Goal: Information Seeking & Learning: Compare options

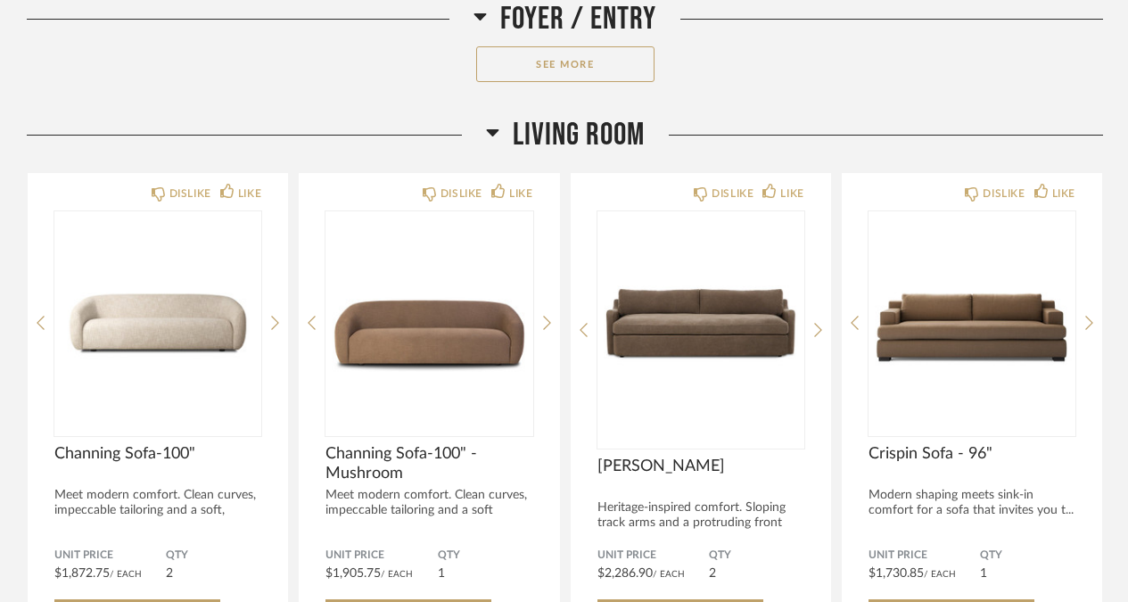
scroll to position [958, 0]
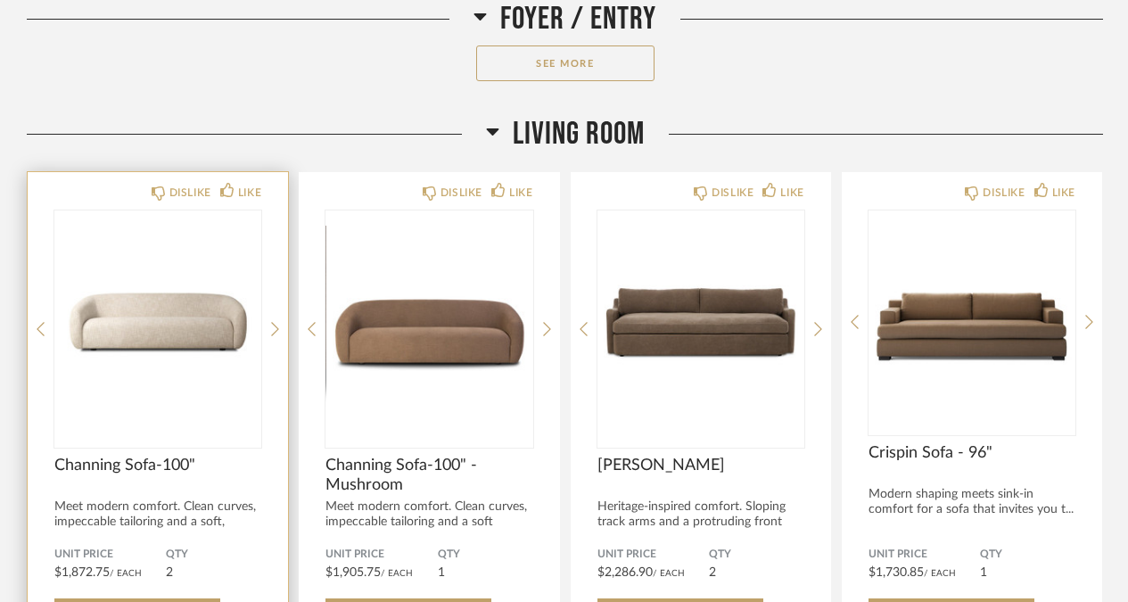
click at [160, 343] on img "0" at bounding box center [157, 321] width 207 height 223
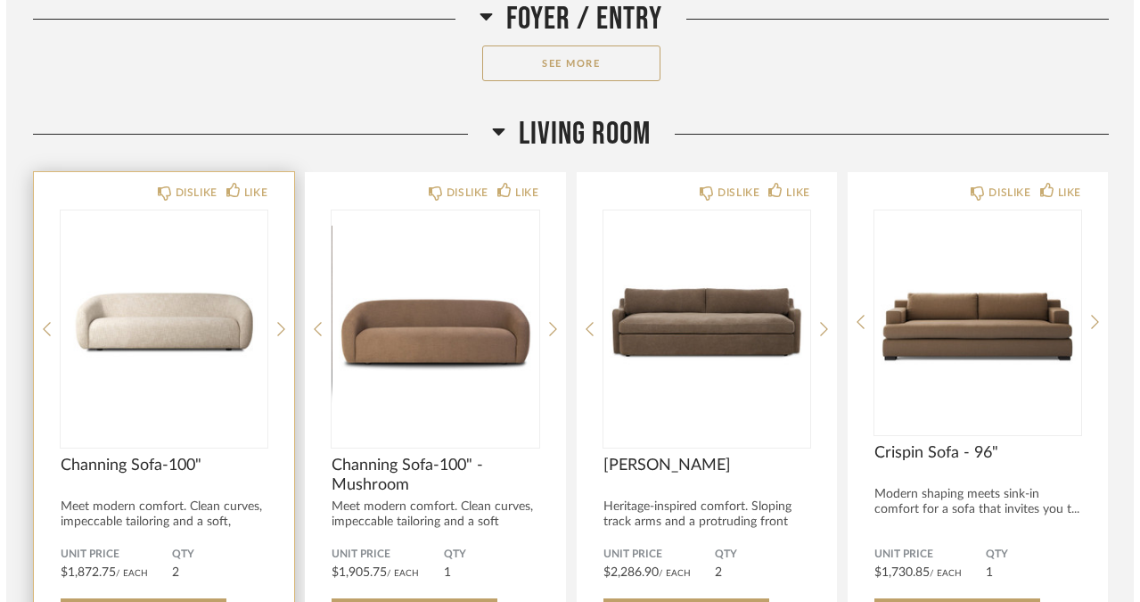
scroll to position [0, 0]
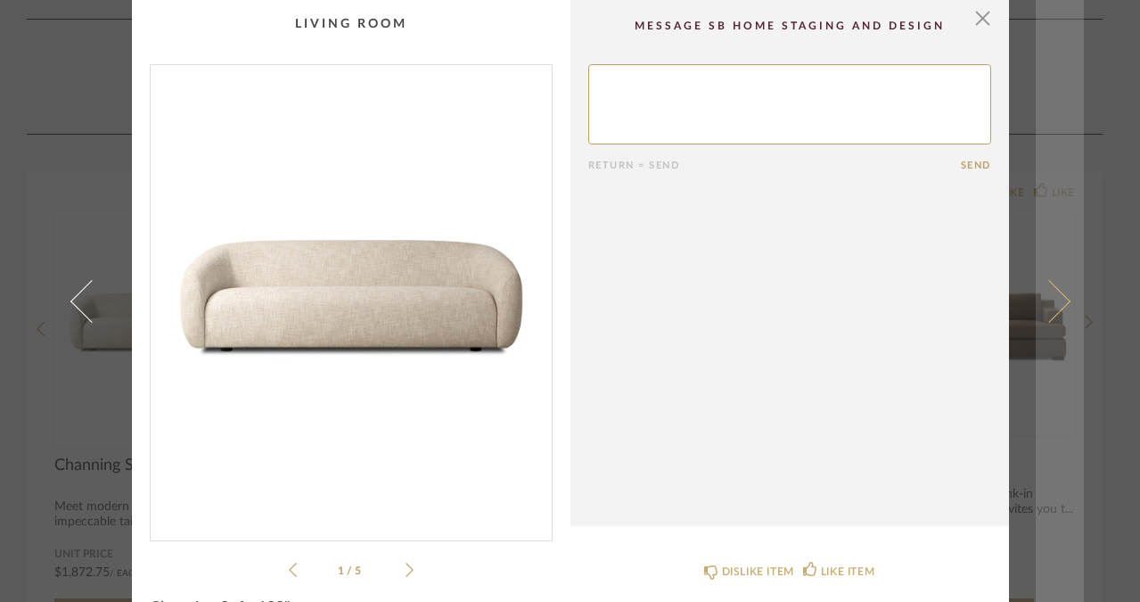
click at [1069, 104] on link at bounding box center [1060, 301] width 48 height 602
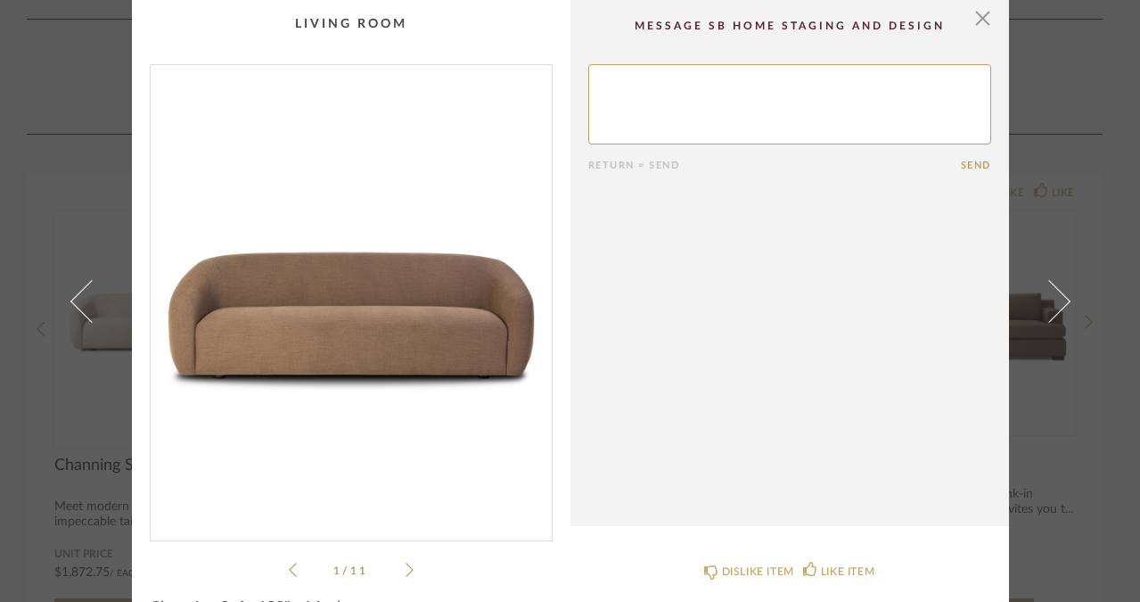
click at [986, 29] on cpp-summary-comments "Return = Send Send" at bounding box center [790, 263] width 439 height 526
click at [974, 21] on span "button" at bounding box center [984, 18] width 36 height 36
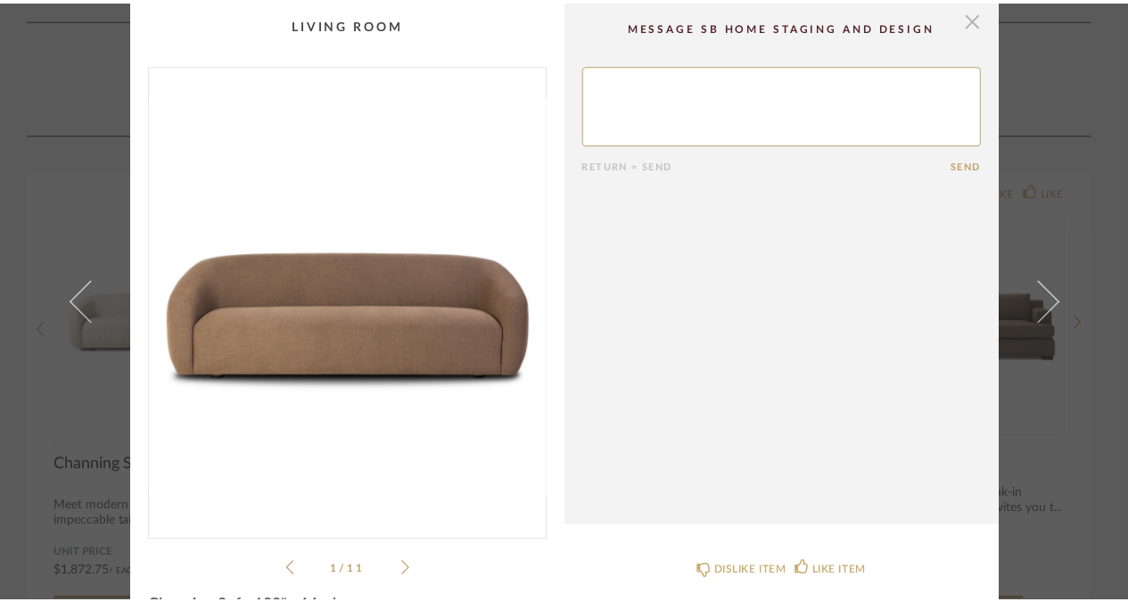
scroll to position [958, 0]
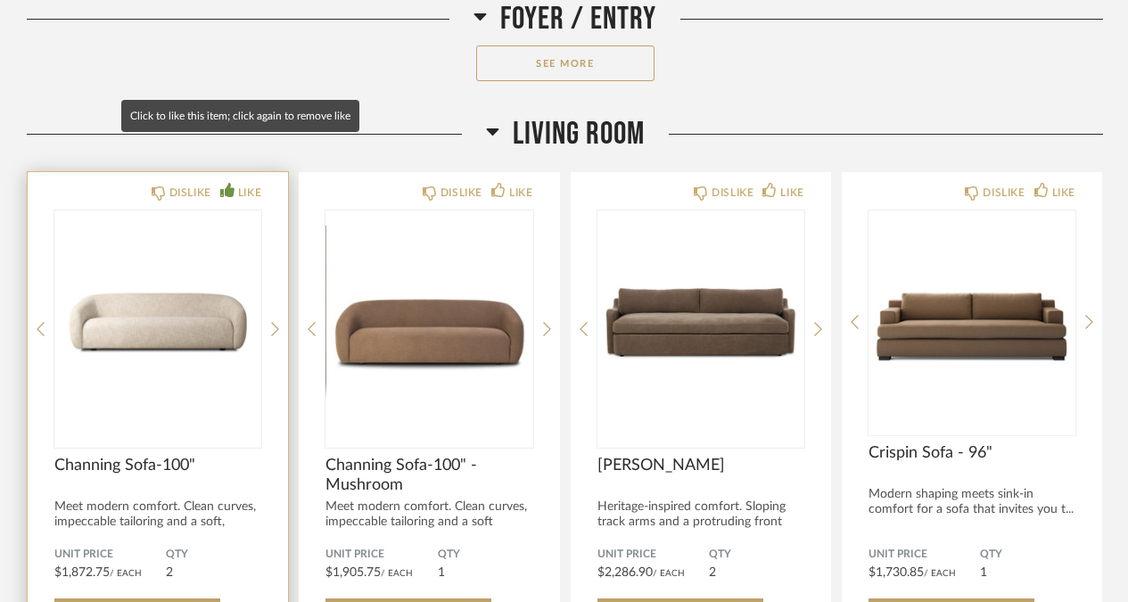
click at [238, 184] on div "LIKE" at bounding box center [249, 193] width 23 height 18
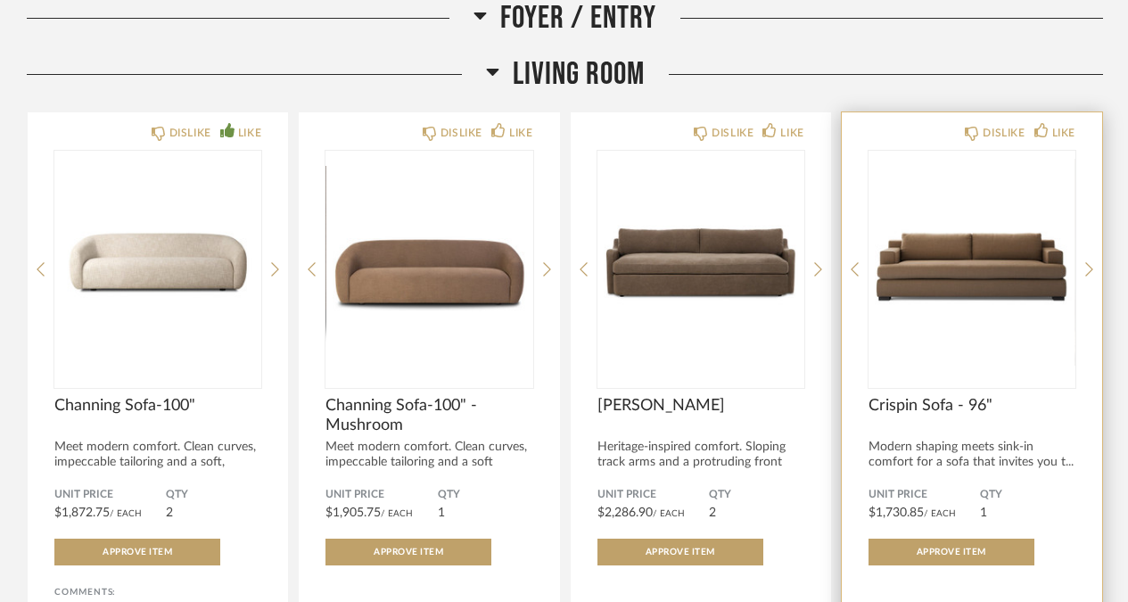
scroll to position [1024, 0]
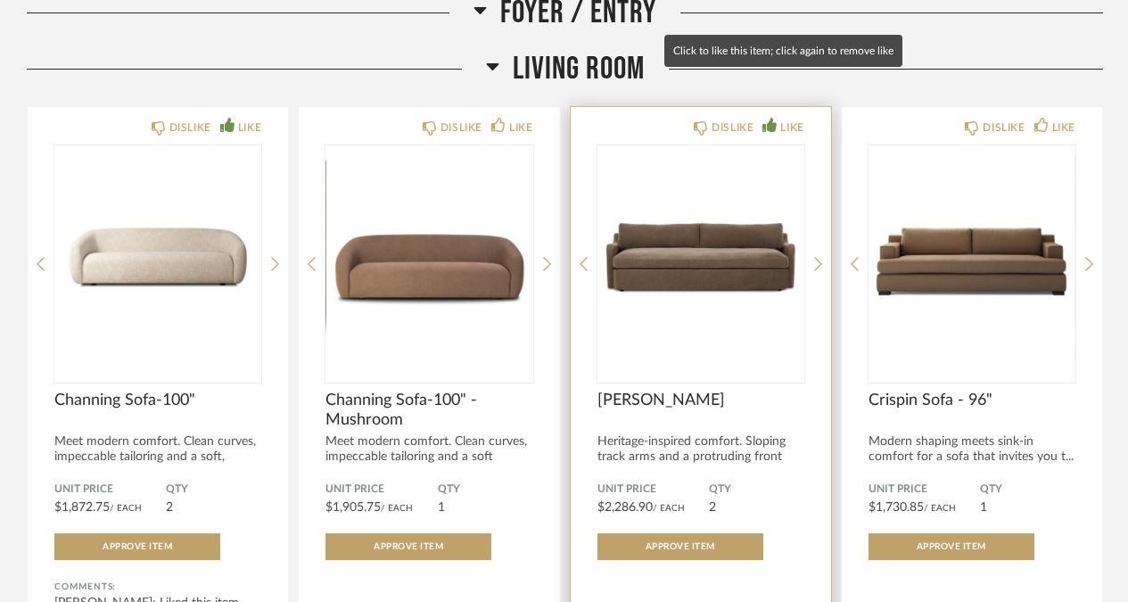
click at [782, 119] on div "LIKE" at bounding box center [791, 128] width 23 height 18
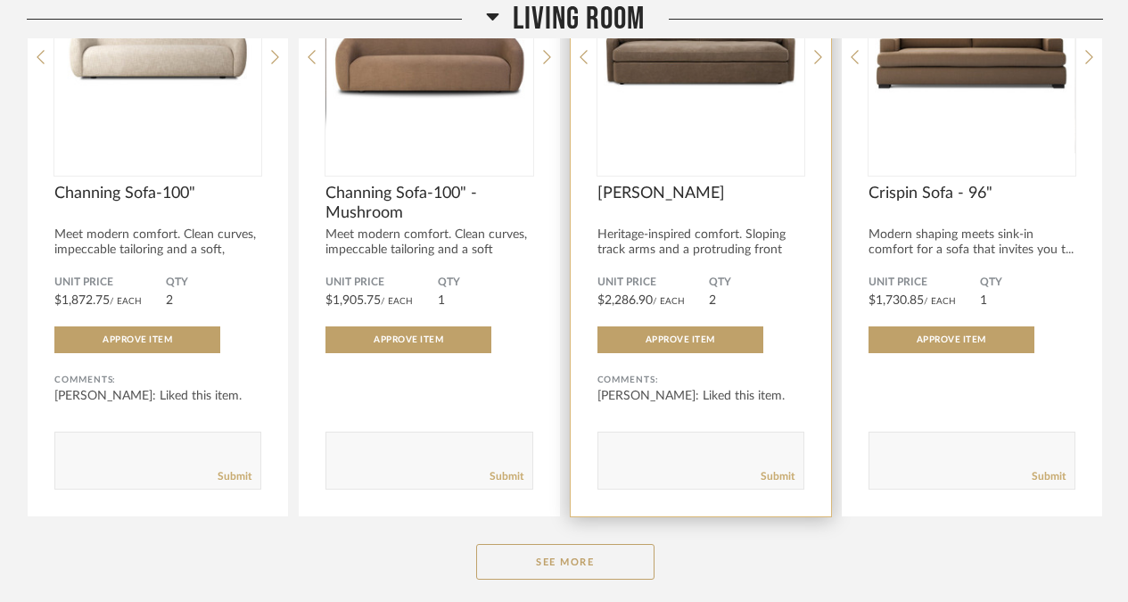
scroll to position [1254, 0]
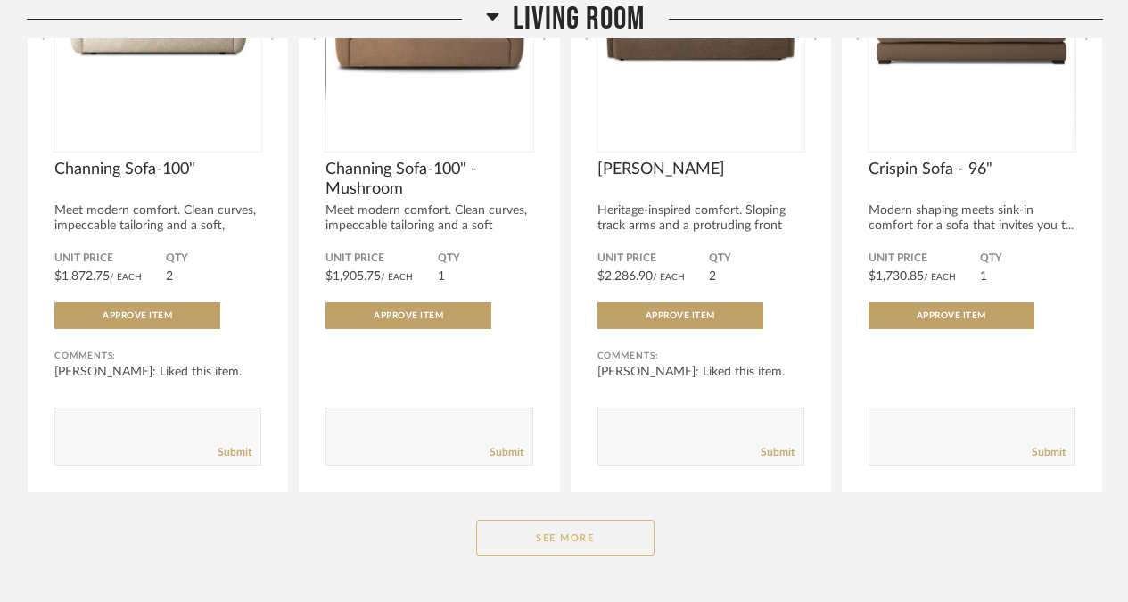
click at [545, 520] on button "See More" at bounding box center [565, 538] width 178 height 36
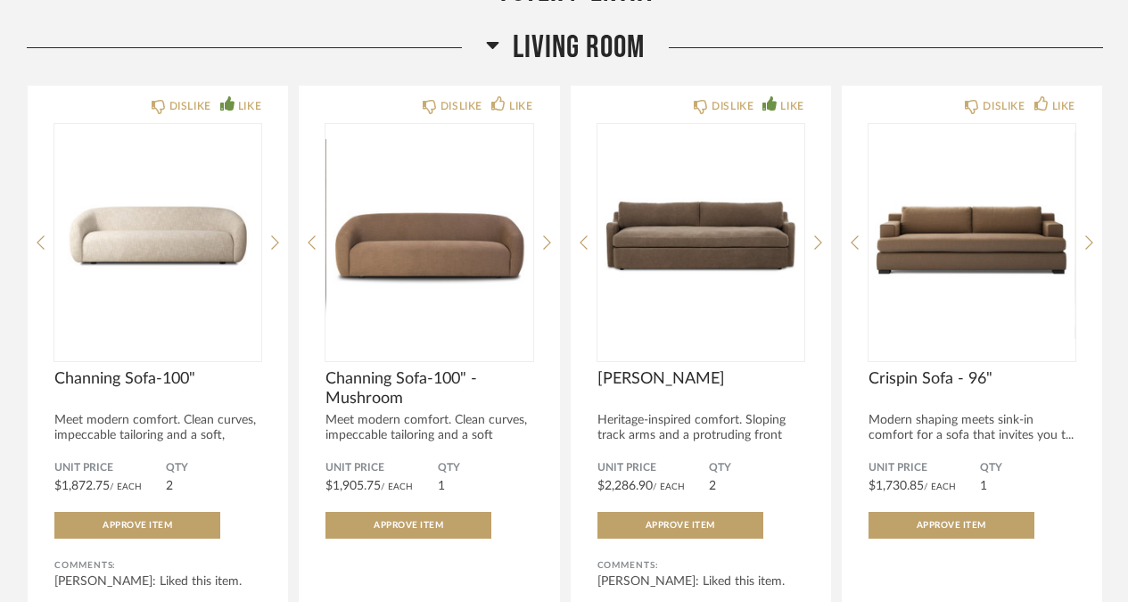
scroll to position [1043, 0]
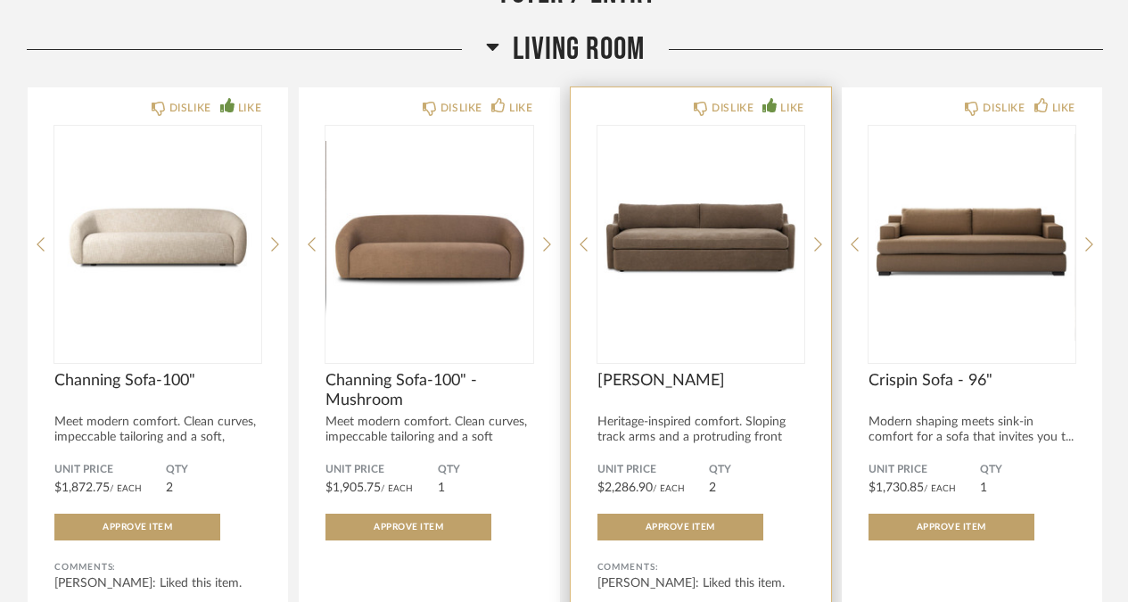
click at [736, 221] on img "0" at bounding box center [700, 237] width 207 height 223
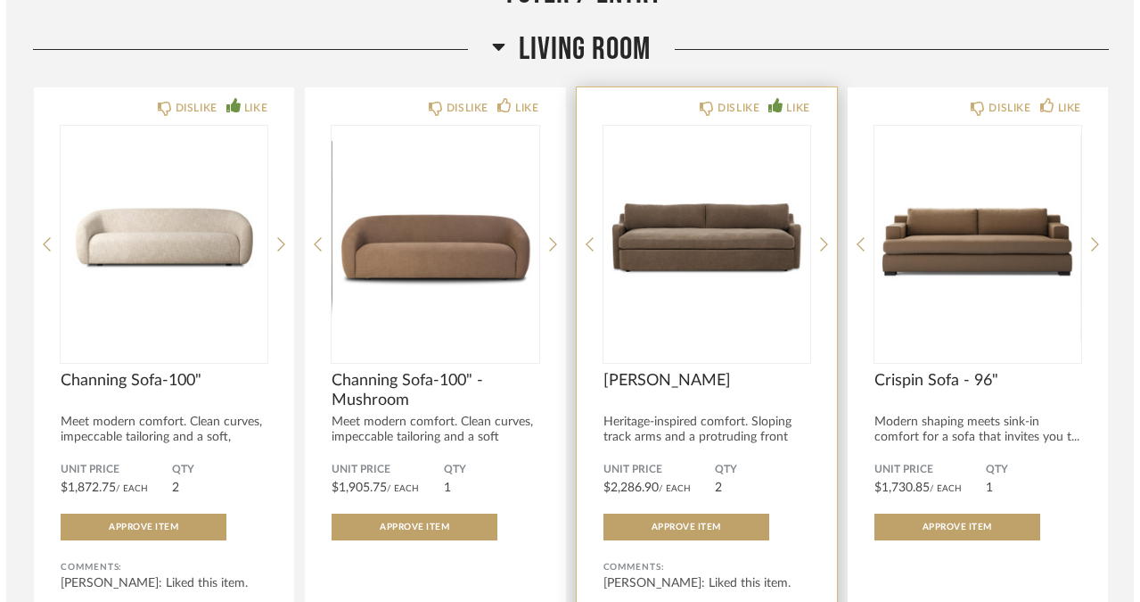
scroll to position [0, 0]
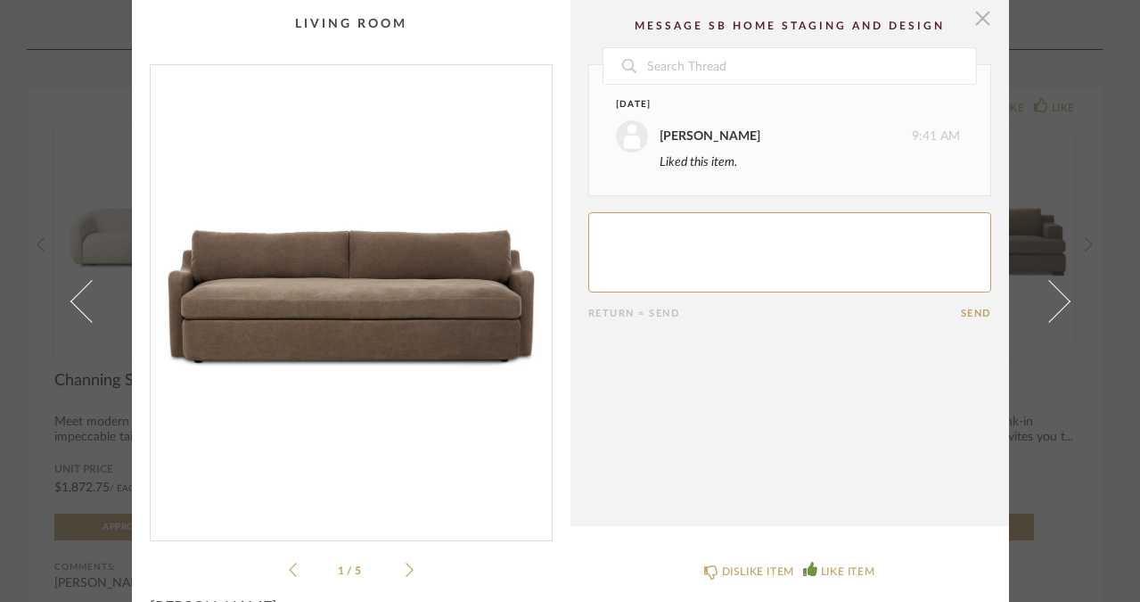
click at [974, 20] on span "button" at bounding box center [984, 18] width 36 height 36
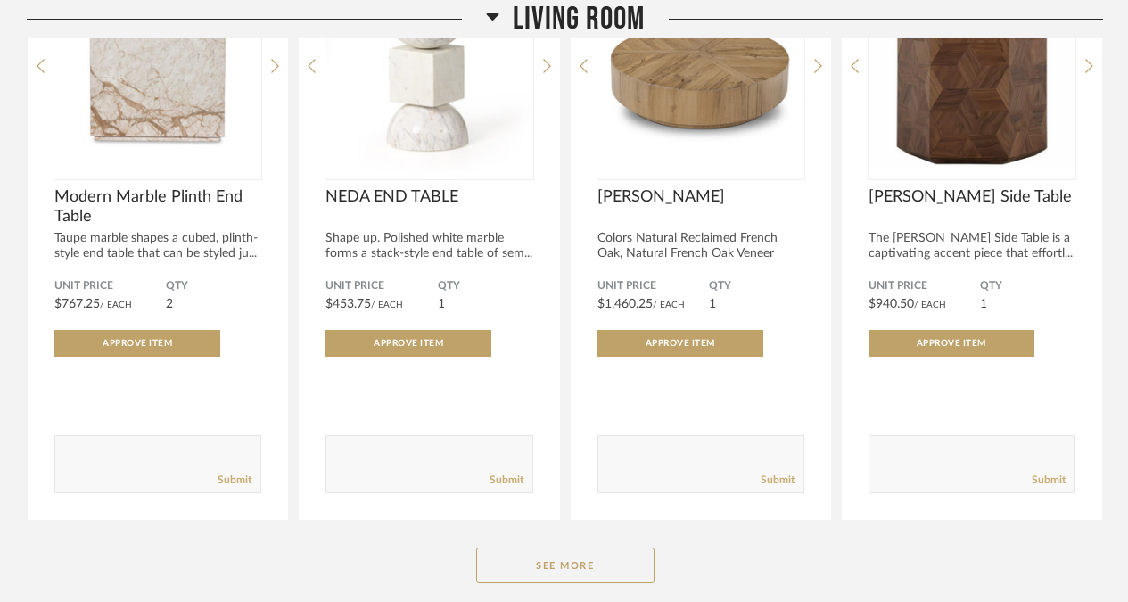
scroll to position [3814, 0]
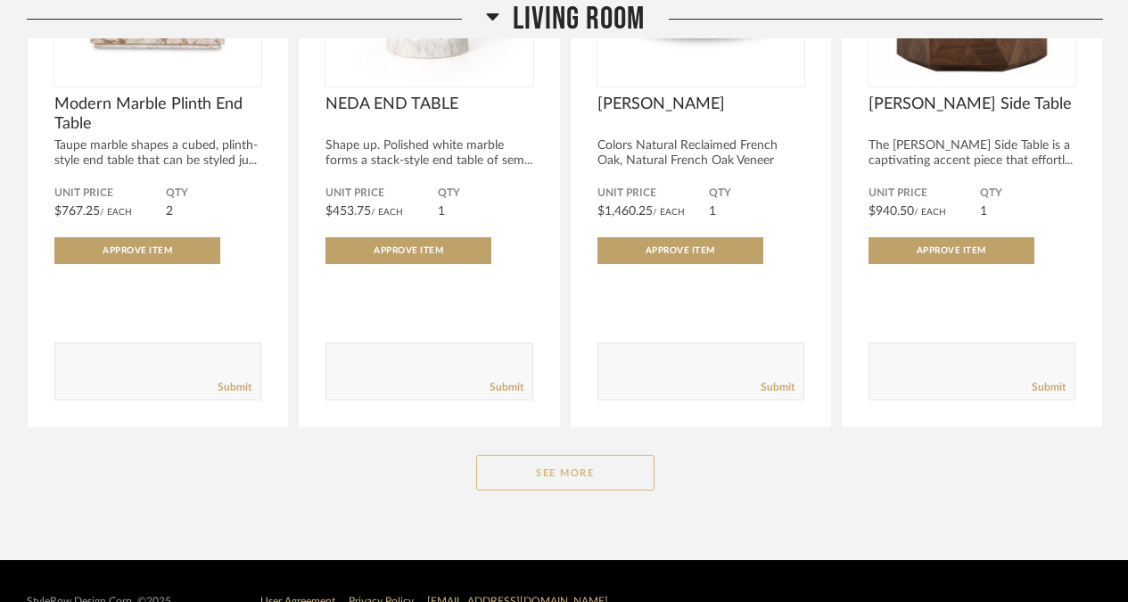
click at [513, 455] on button "See More" at bounding box center [565, 473] width 178 height 36
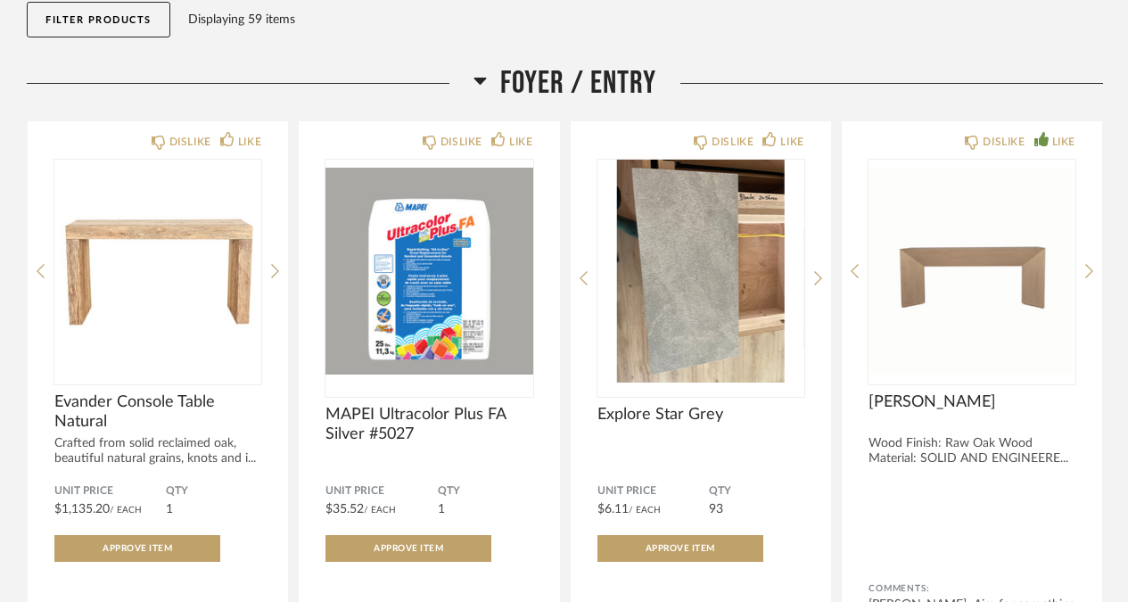
scroll to position [257, 0]
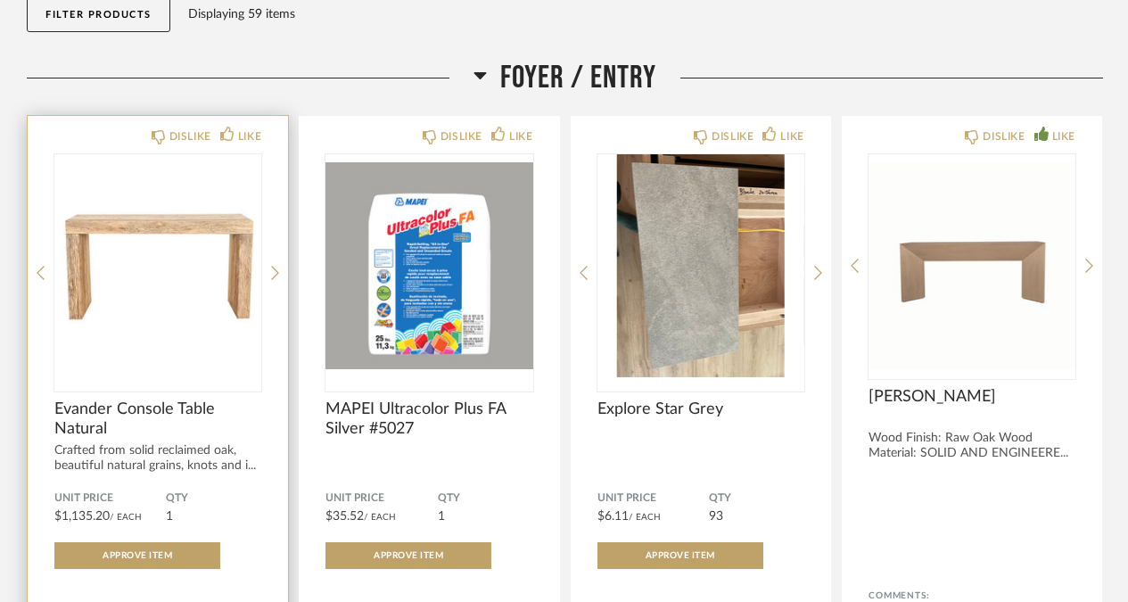
click at [222, 237] on img "0" at bounding box center [157, 265] width 207 height 223
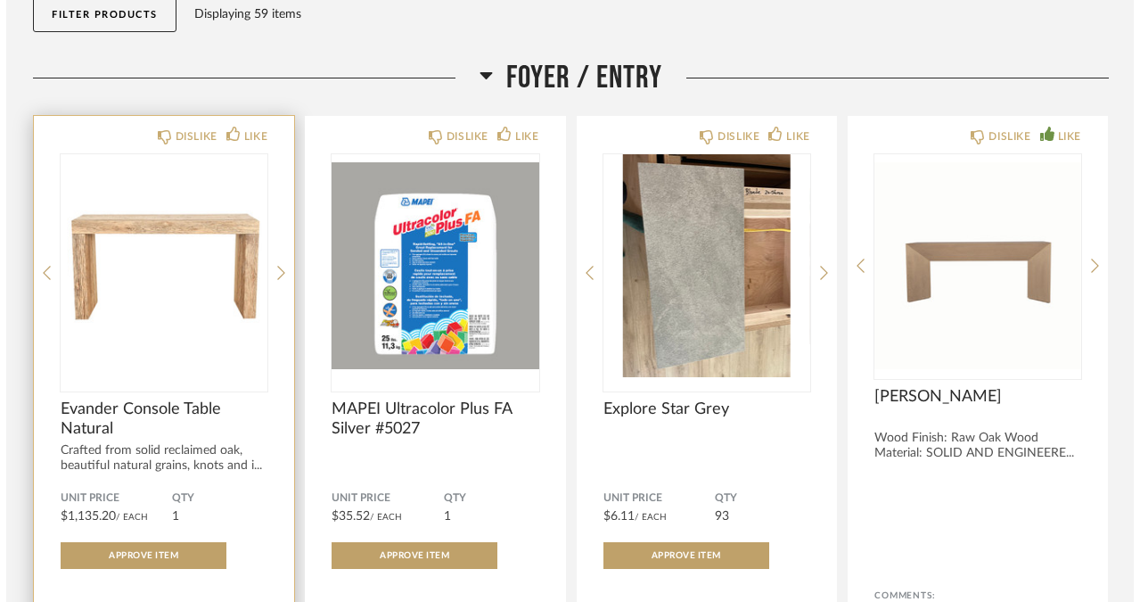
scroll to position [0, 0]
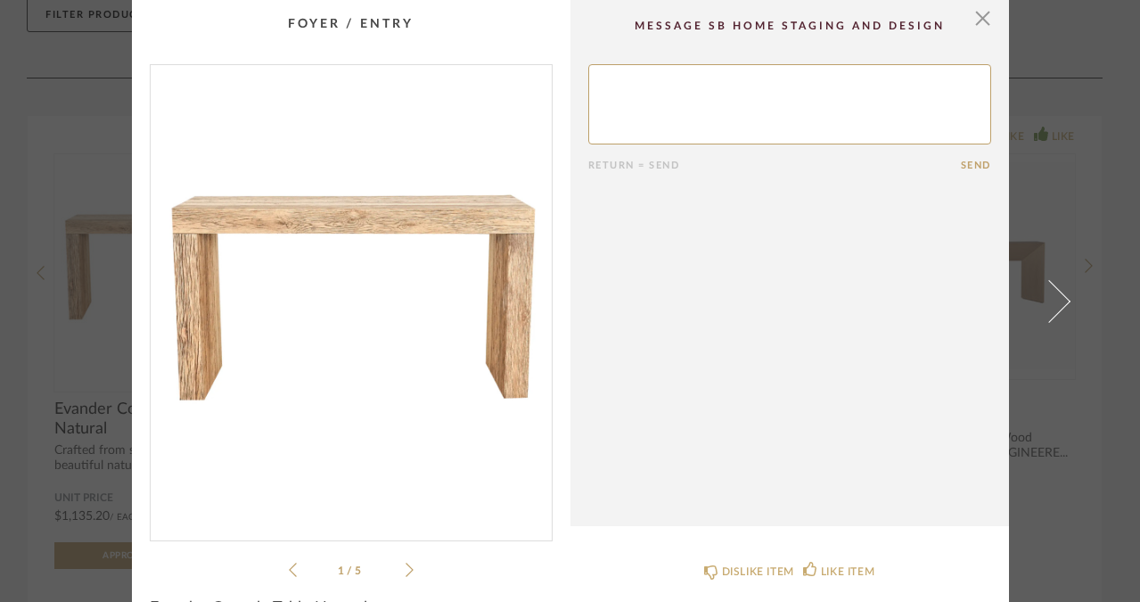
click at [406, 572] on icon at bounding box center [410, 570] width 8 height 16
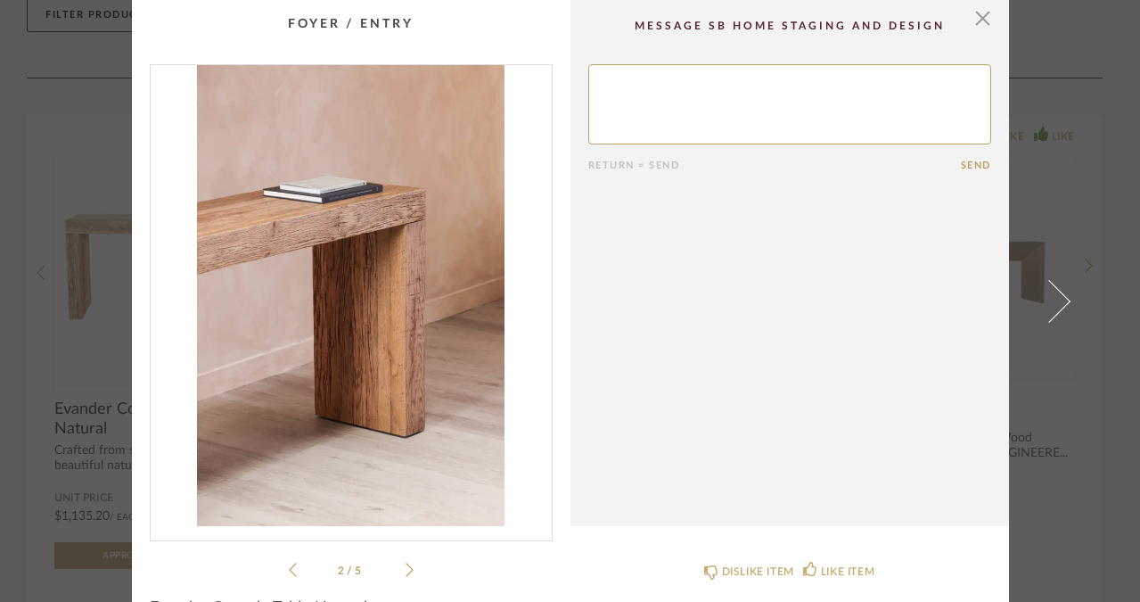
click at [406, 572] on icon at bounding box center [410, 570] width 8 height 16
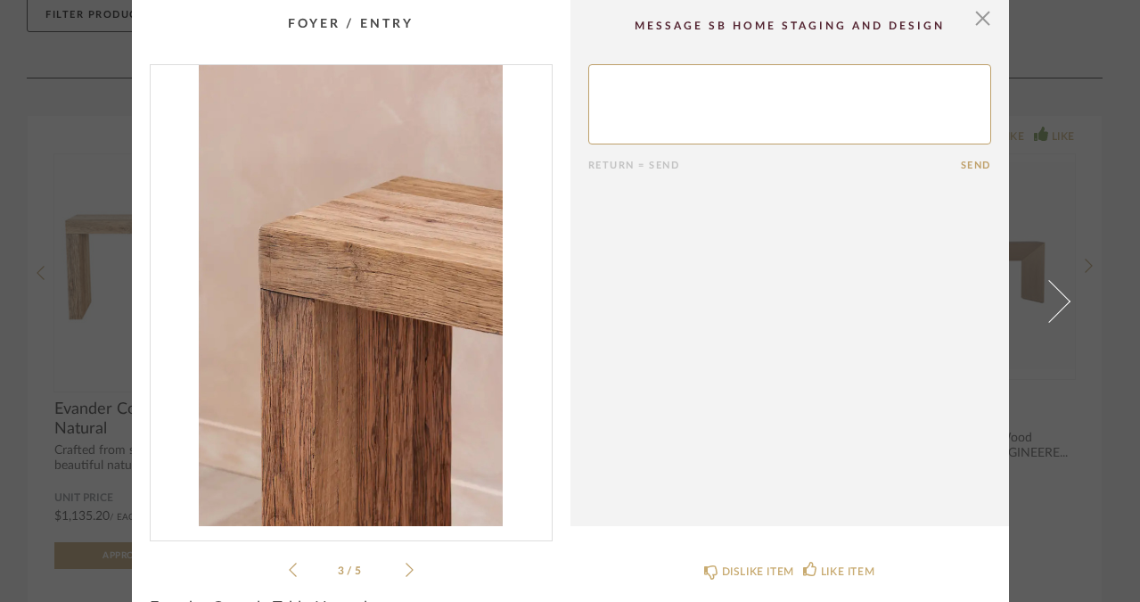
click at [406, 572] on icon at bounding box center [410, 570] width 8 height 16
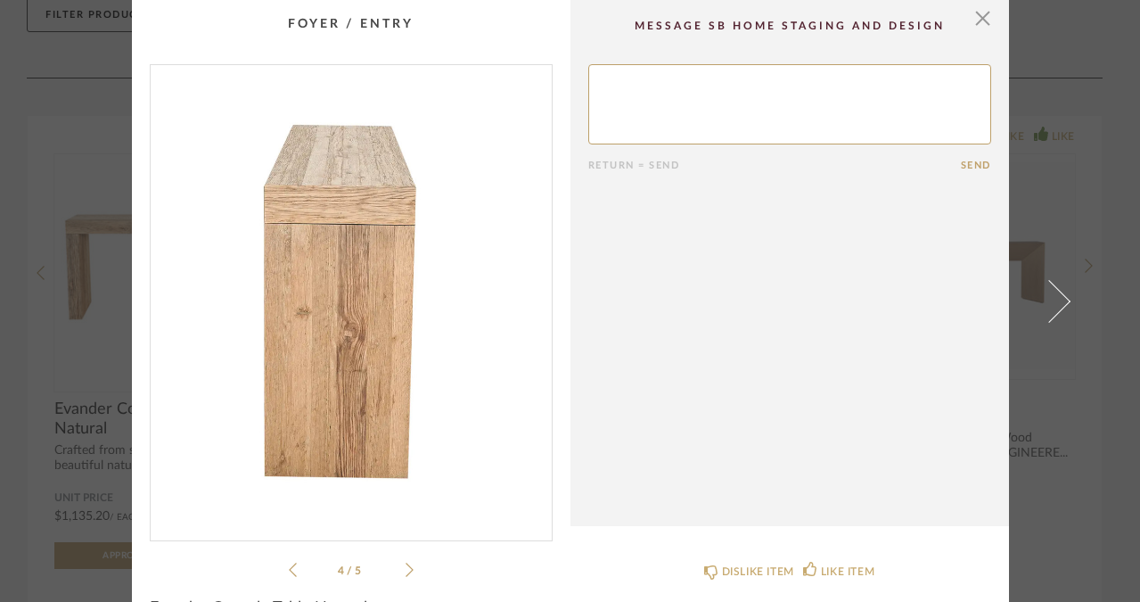
click at [406, 572] on icon at bounding box center [410, 570] width 8 height 16
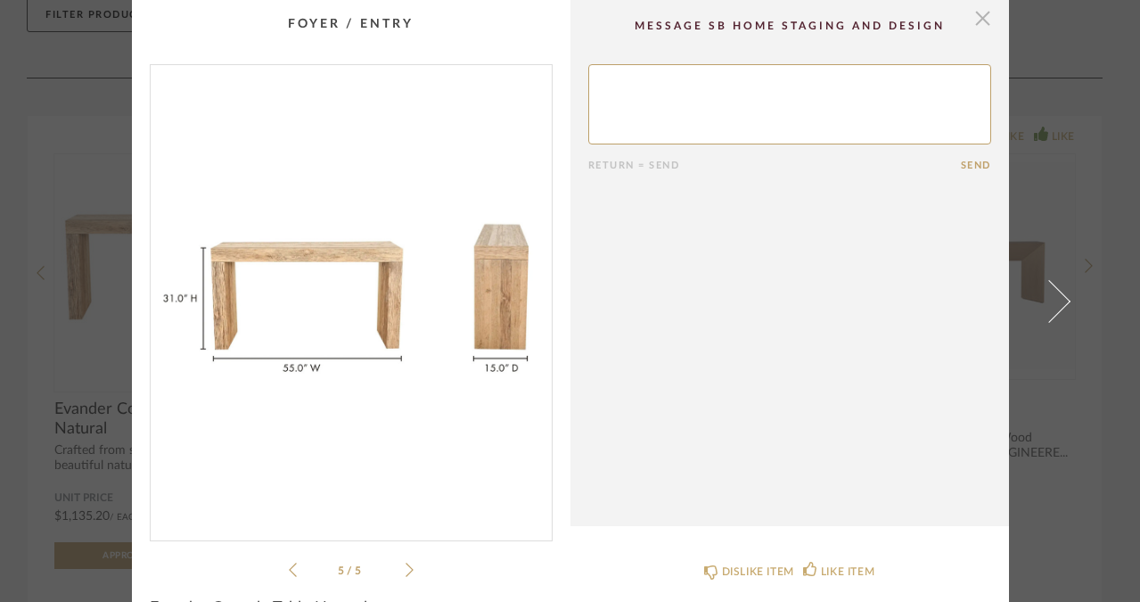
click at [984, 13] on span "button" at bounding box center [984, 18] width 36 height 36
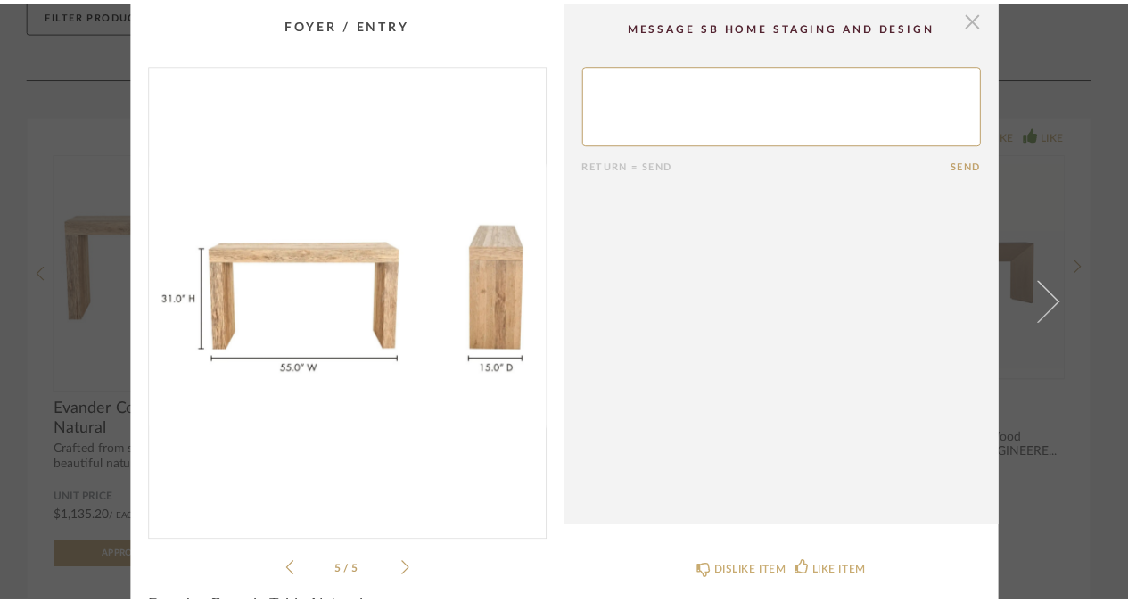
scroll to position [257, 0]
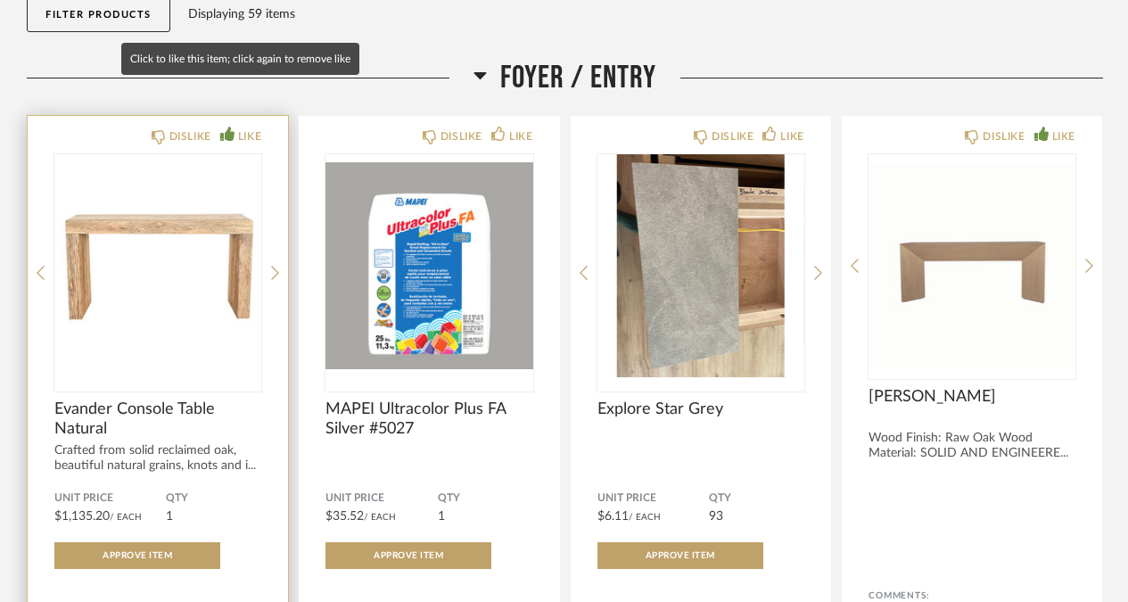
click at [244, 127] on div "LIKE" at bounding box center [249, 136] width 23 height 18
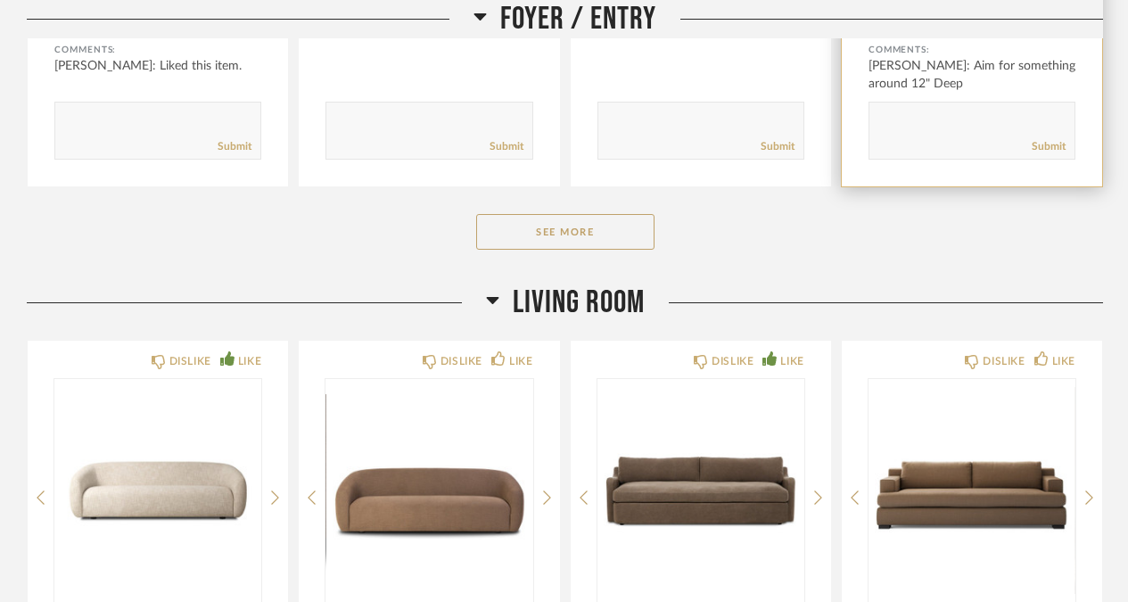
scroll to position [801, 0]
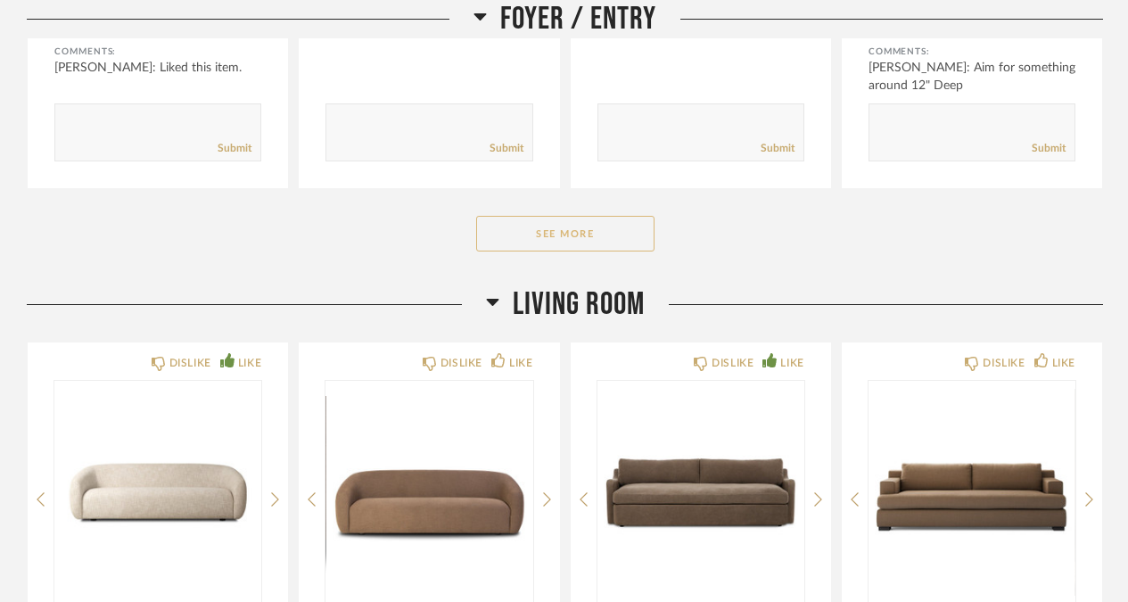
click at [540, 216] on button "See More" at bounding box center [565, 234] width 178 height 36
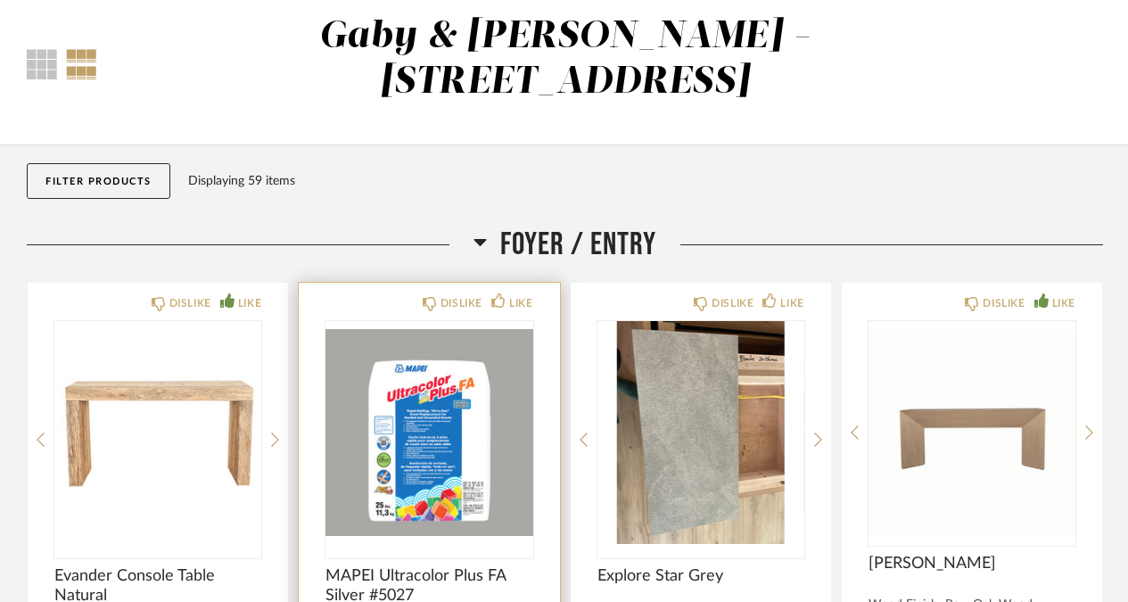
scroll to position [94, 0]
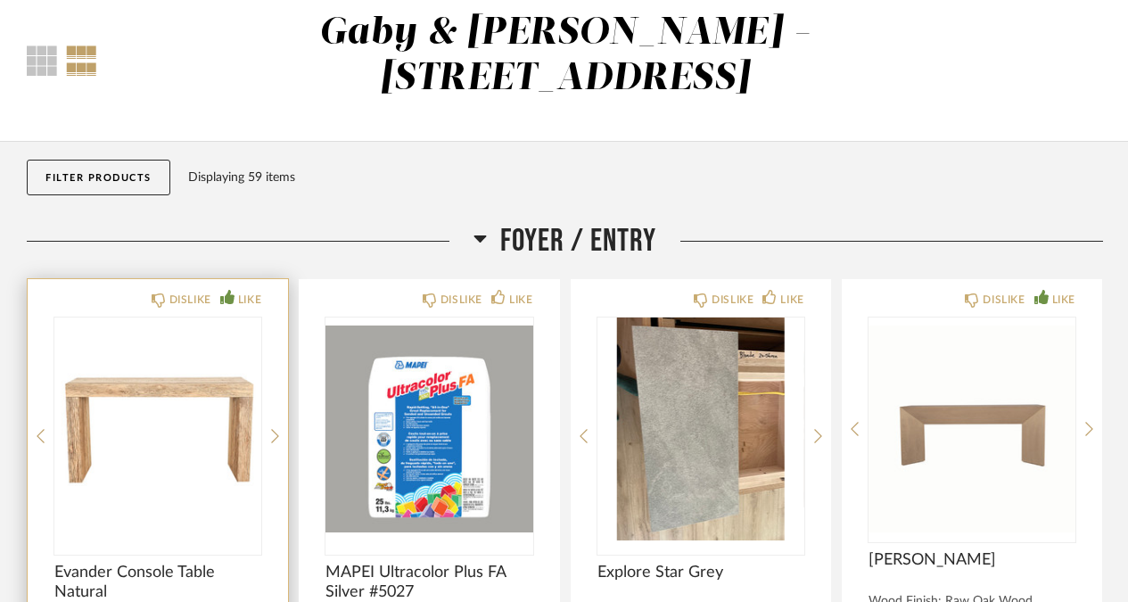
click at [258, 371] on img "0" at bounding box center [157, 428] width 207 height 223
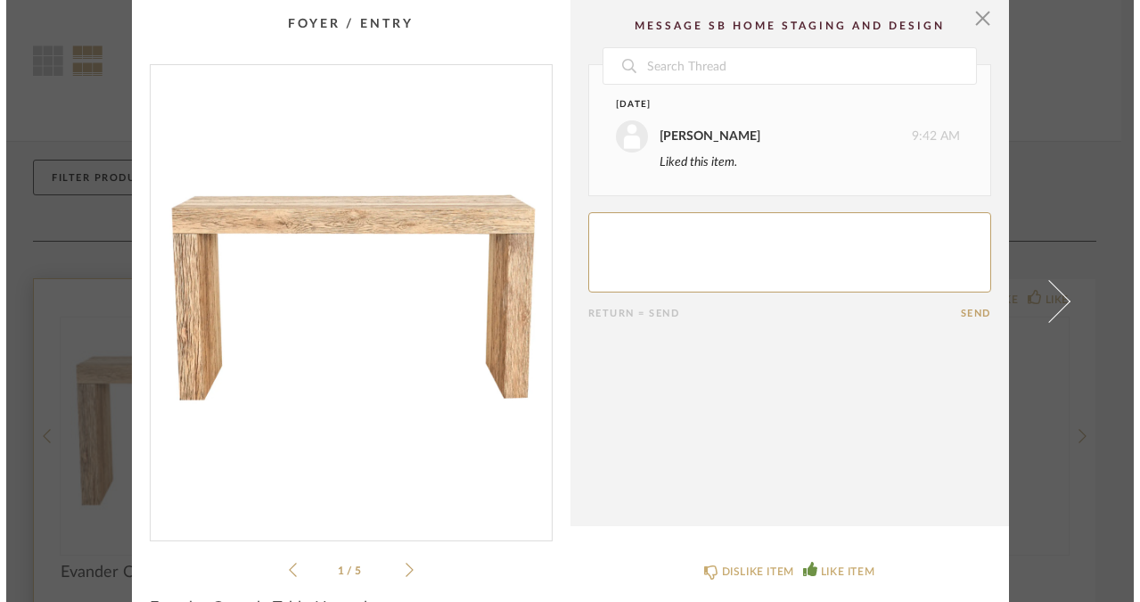
scroll to position [0, 0]
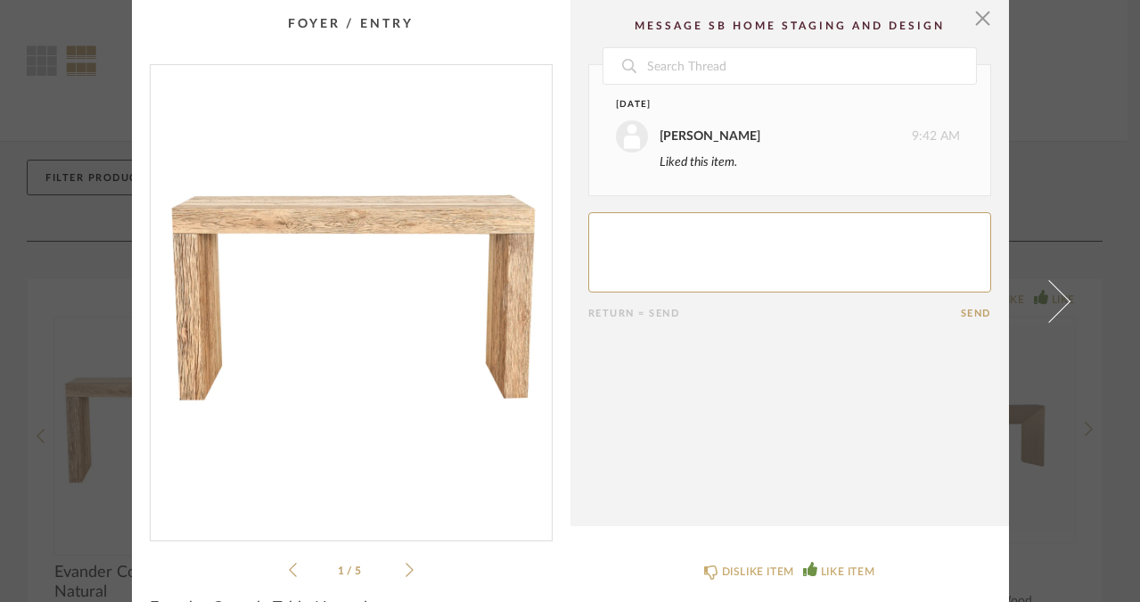
click at [406, 571] on icon at bounding box center [410, 570] width 8 height 16
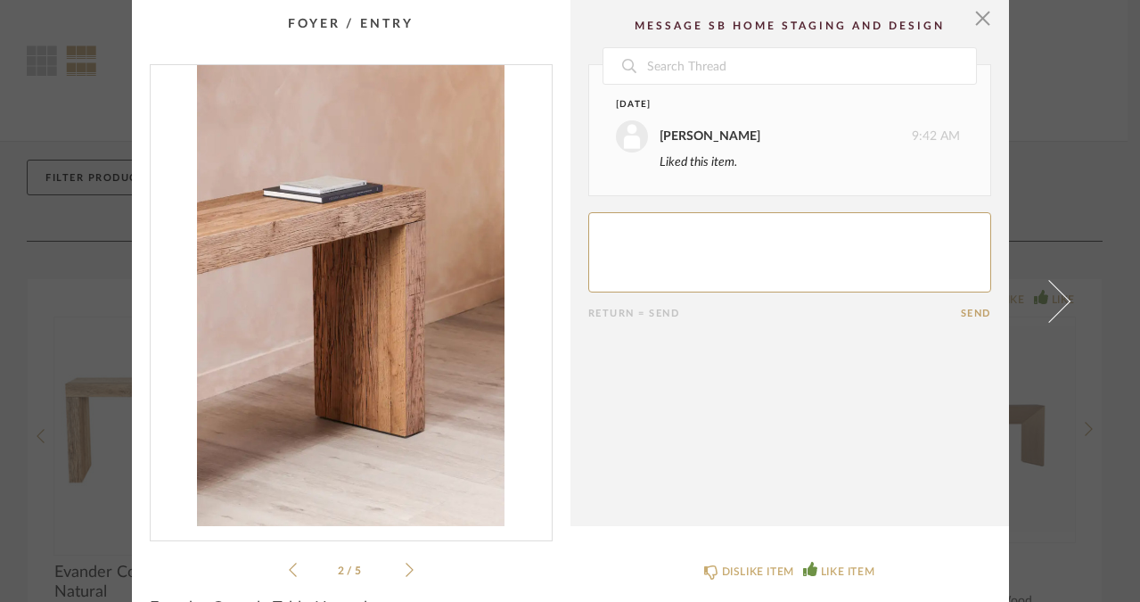
click at [406, 571] on icon at bounding box center [410, 570] width 8 height 16
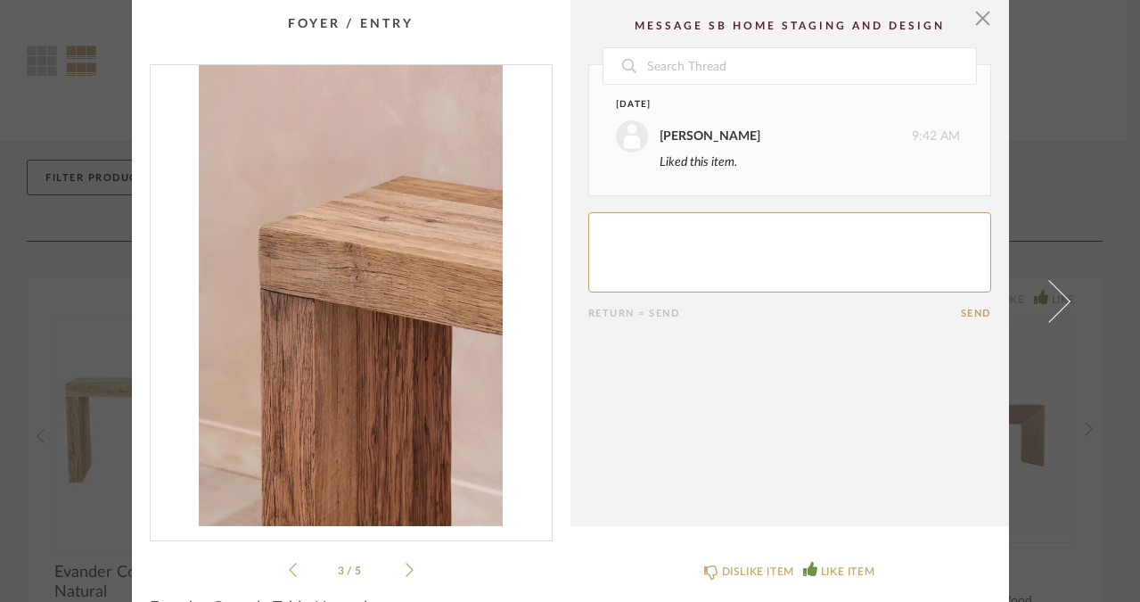
click at [406, 571] on icon at bounding box center [410, 570] width 8 height 16
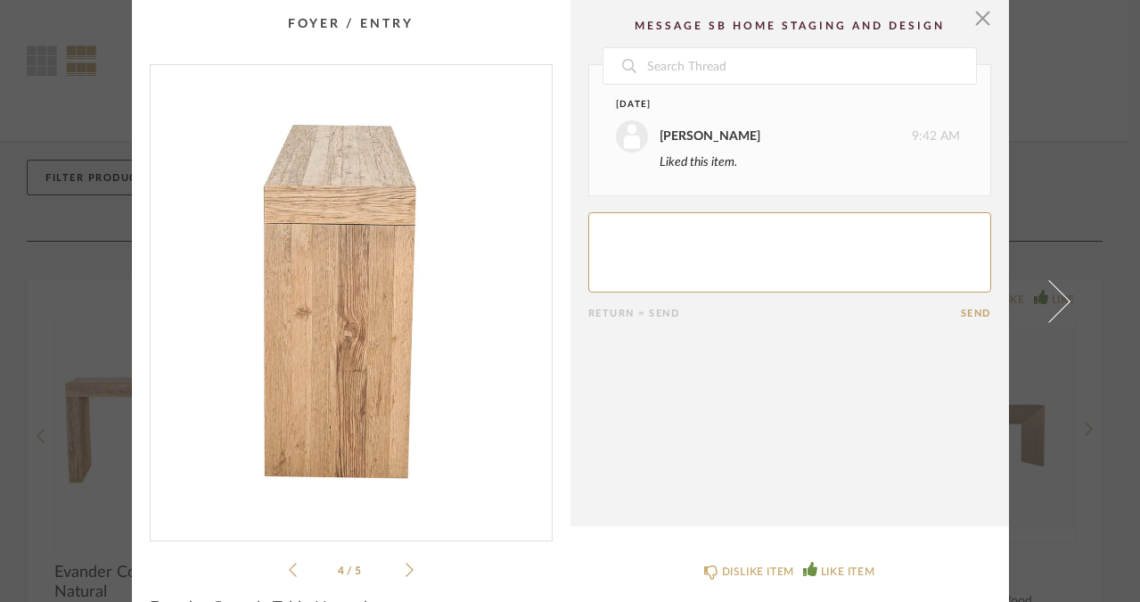
click at [406, 571] on icon at bounding box center [410, 570] width 8 height 16
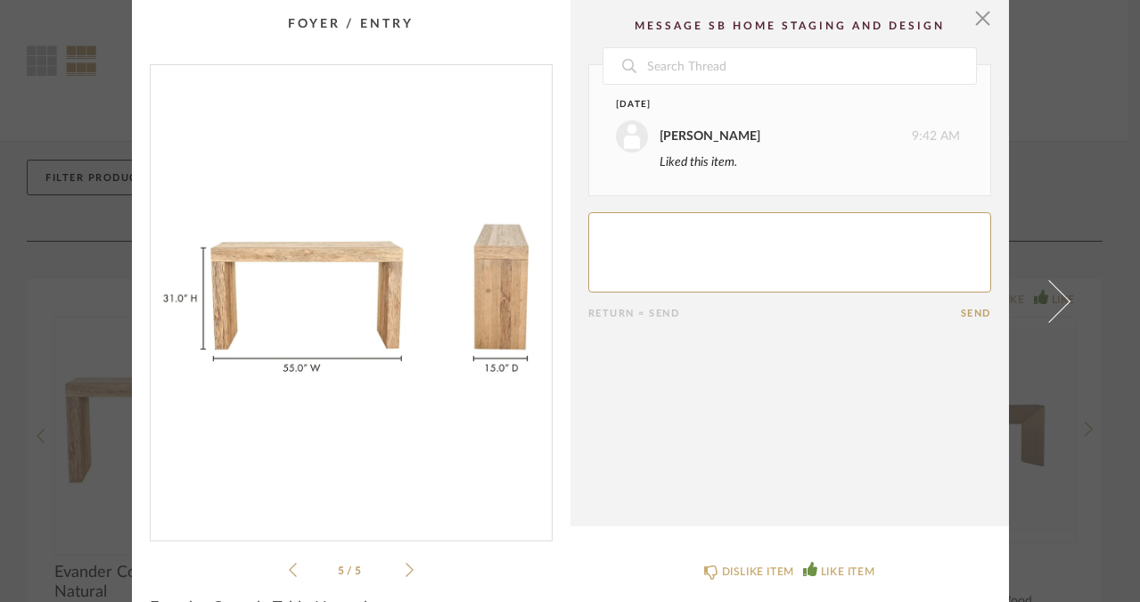
click at [406, 571] on icon at bounding box center [410, 570] width 8 height 16
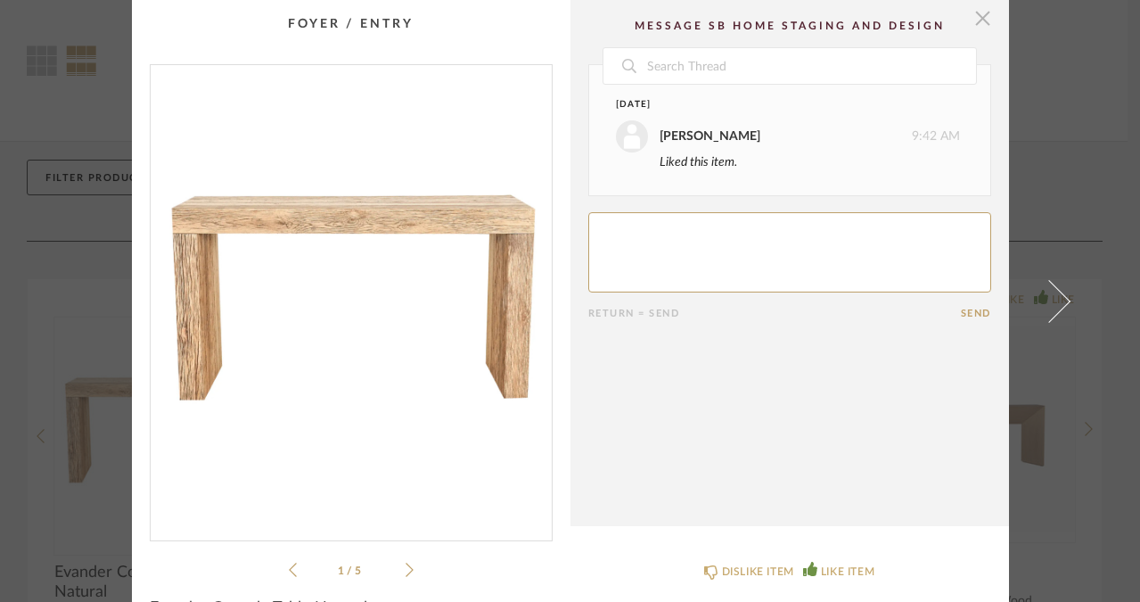
click at [973, 22] on span "button" at bounding box center [984, 18] width 36 height 36
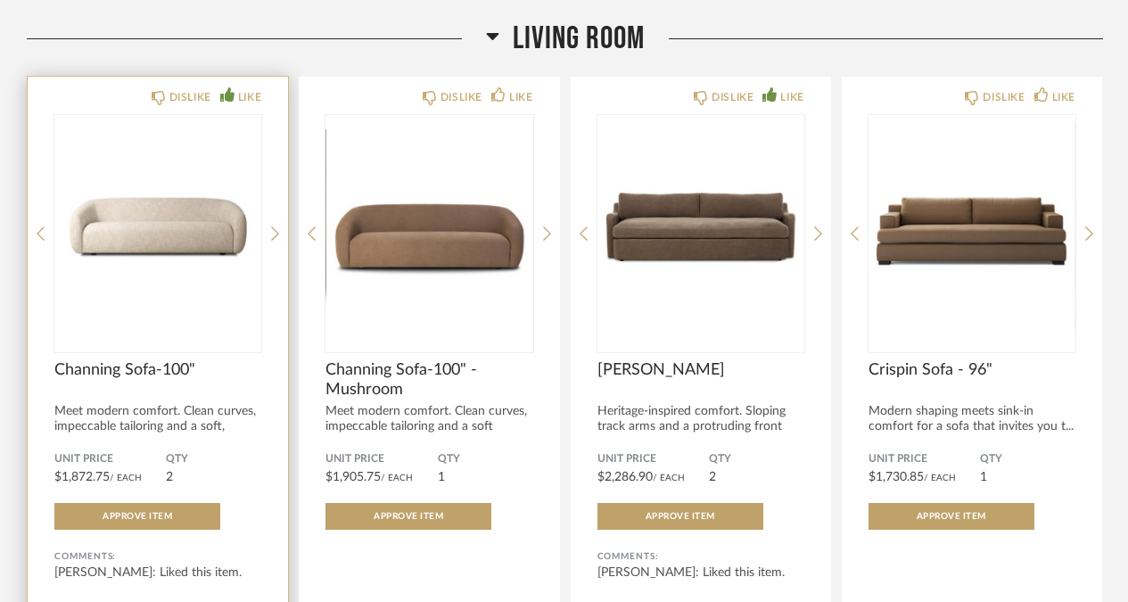
scroll to position [3550, 0]
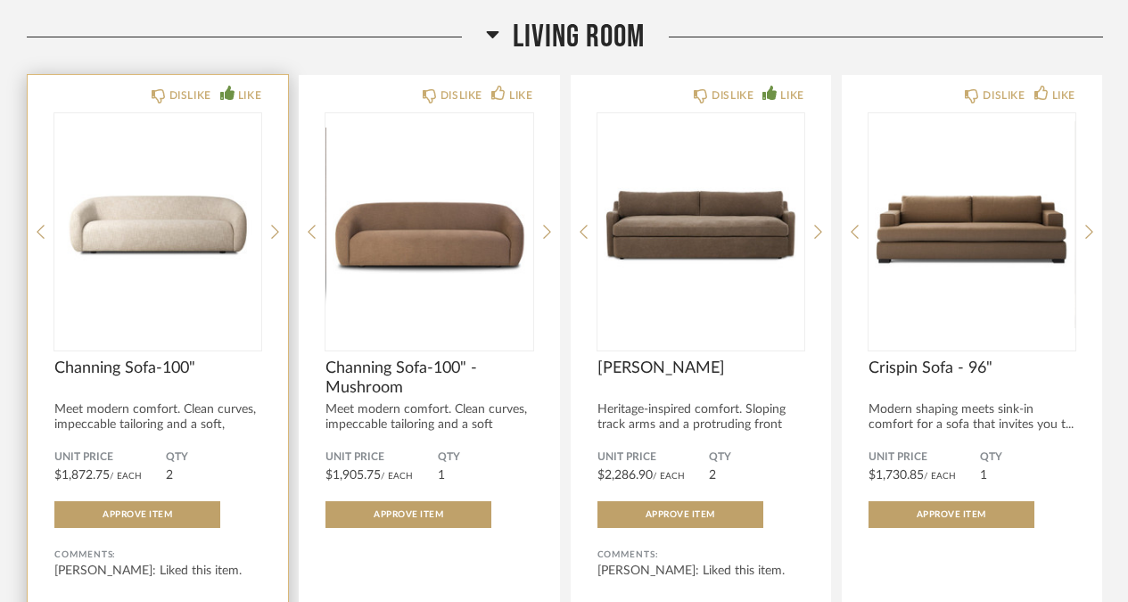
click at [129, 213] on img "0" at bounding box center [157, 224] width 207 height 223
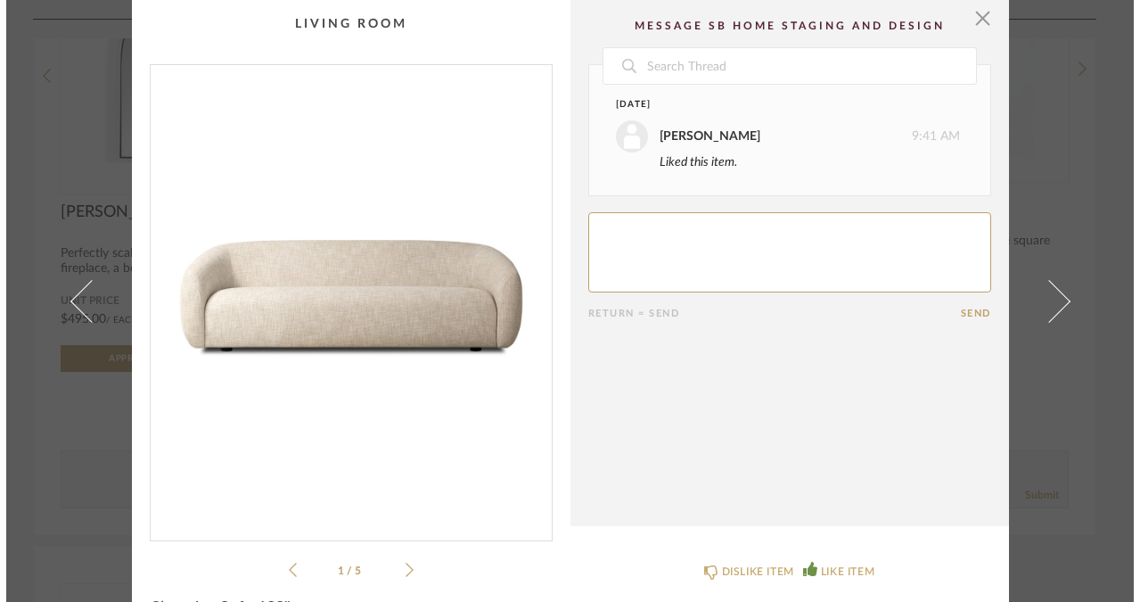
scroll to position [0, 0]
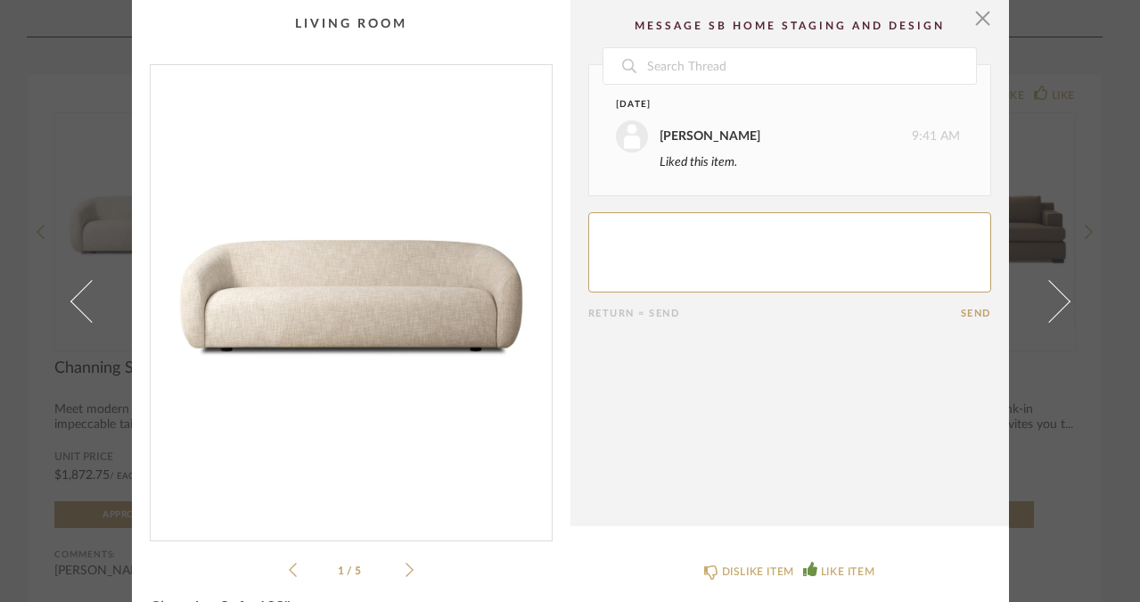
click at [406, 577] on icon at bounding box center [410, 570] width 8 height 16
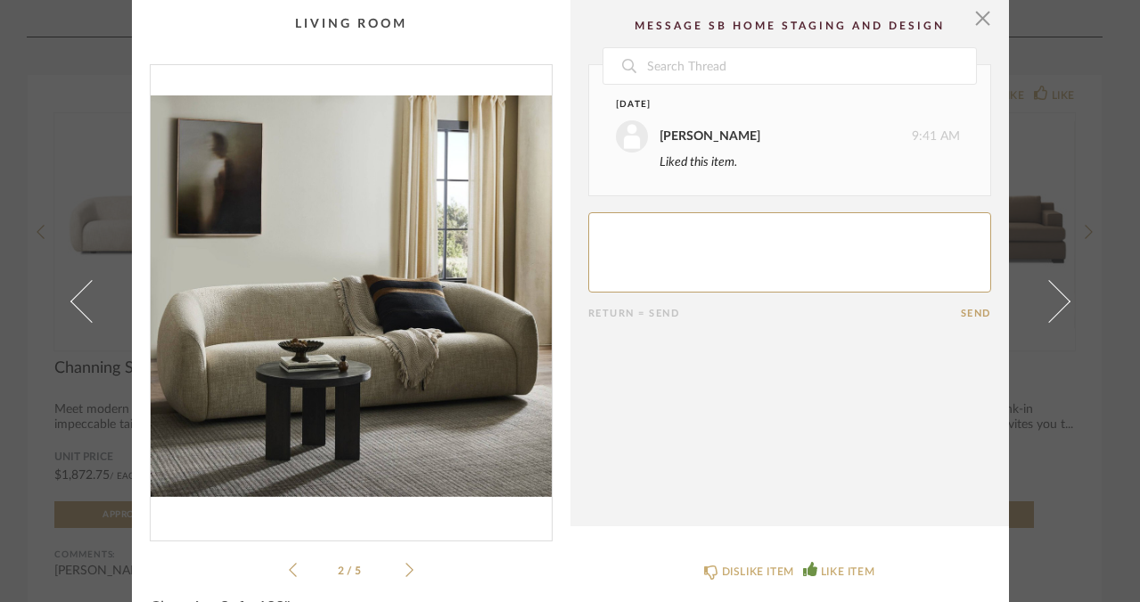
click at [406, 577] on icon at bounding box center [410, 570] width 8 height 16
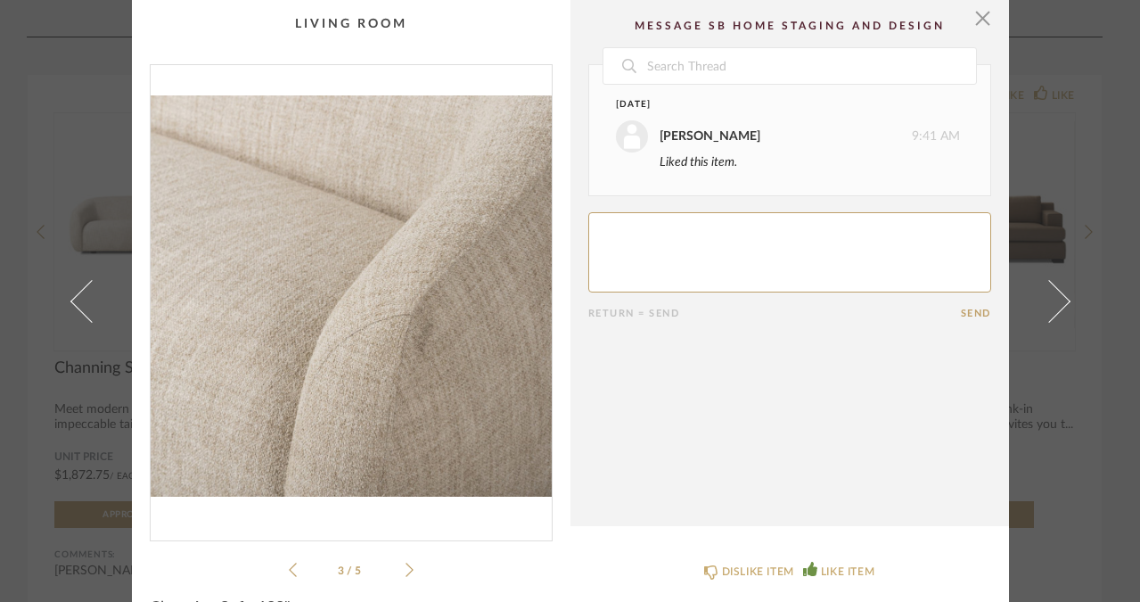
click at [406, 577] on icon at bounding box center [410, 570] width 8 height 16
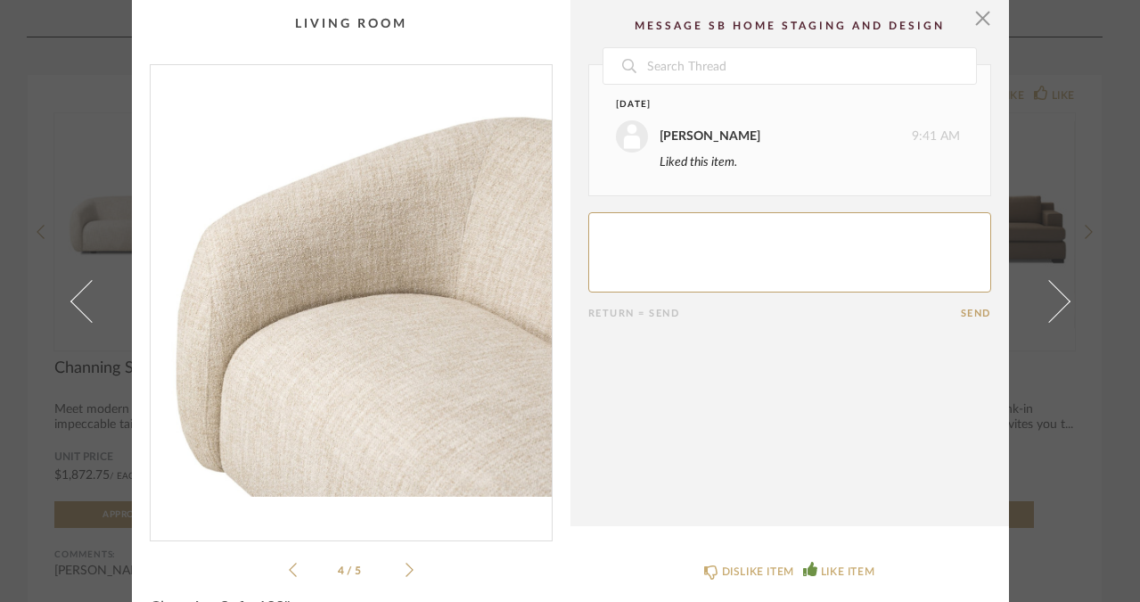
click at [406, 577] on icon at bounding box center [410, 570] width 8 height 16
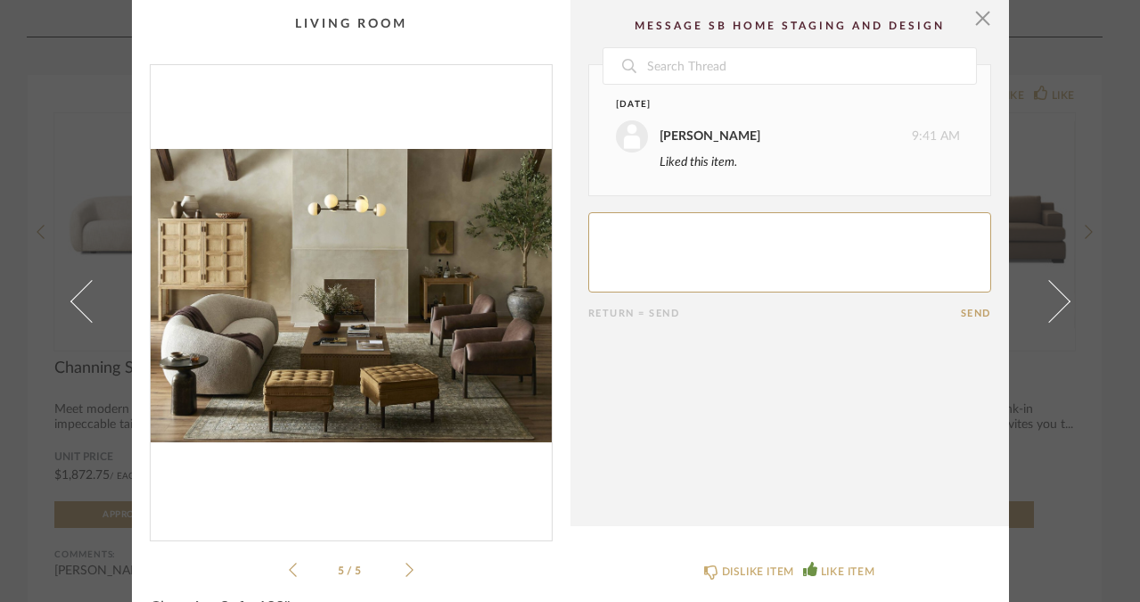
click at [406, 577] on icon at bounding box center [410, 570] width 8 height 16
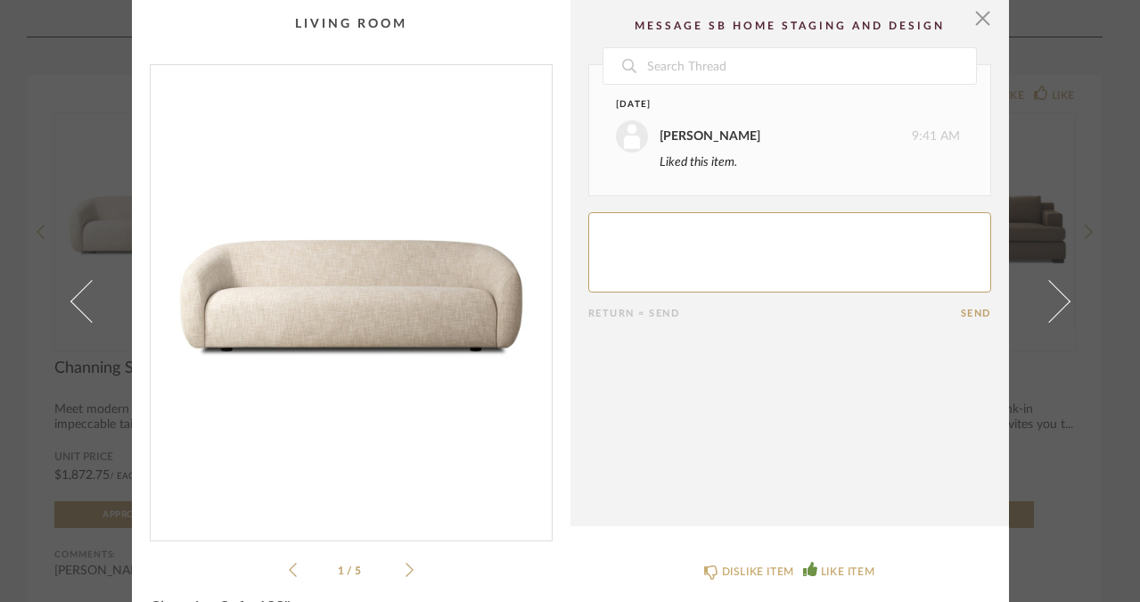
click at [297, 575] on li "1 / 5" at bounding box center [351, 569] width 109 height 21
click at [297, 568] on li "1 / 5" at bounding box center [351, 569] width 109 height 21
click at [1077, 125] on div "× 1 / 5 Date [DATE] [PERSON_NAME] 9:41 AM Liked this item. Return = Send Send C…" at bounding box center [570, 301] width 1140 height 602
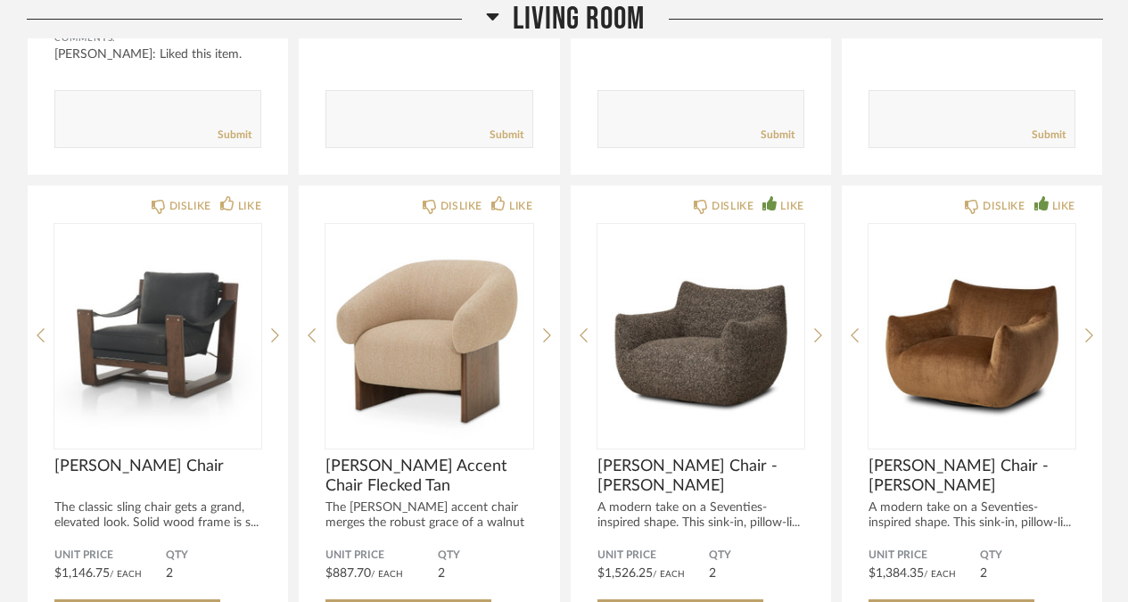
scroll to position [7835, 0]
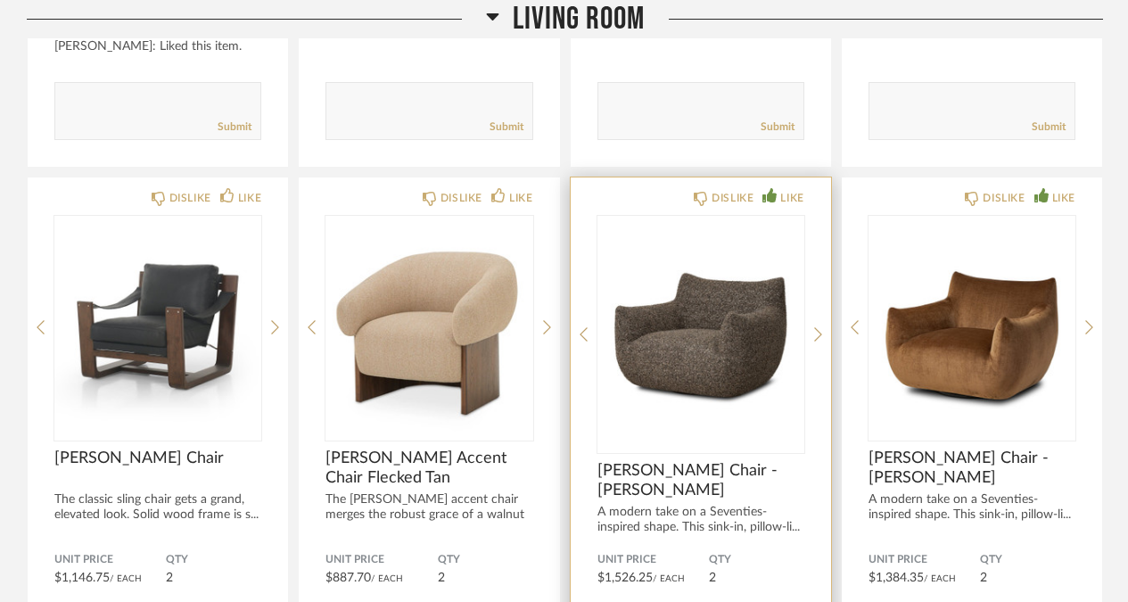
click at [716, 344] on img "0" at bounding box center [700, 327] width 207 height 223
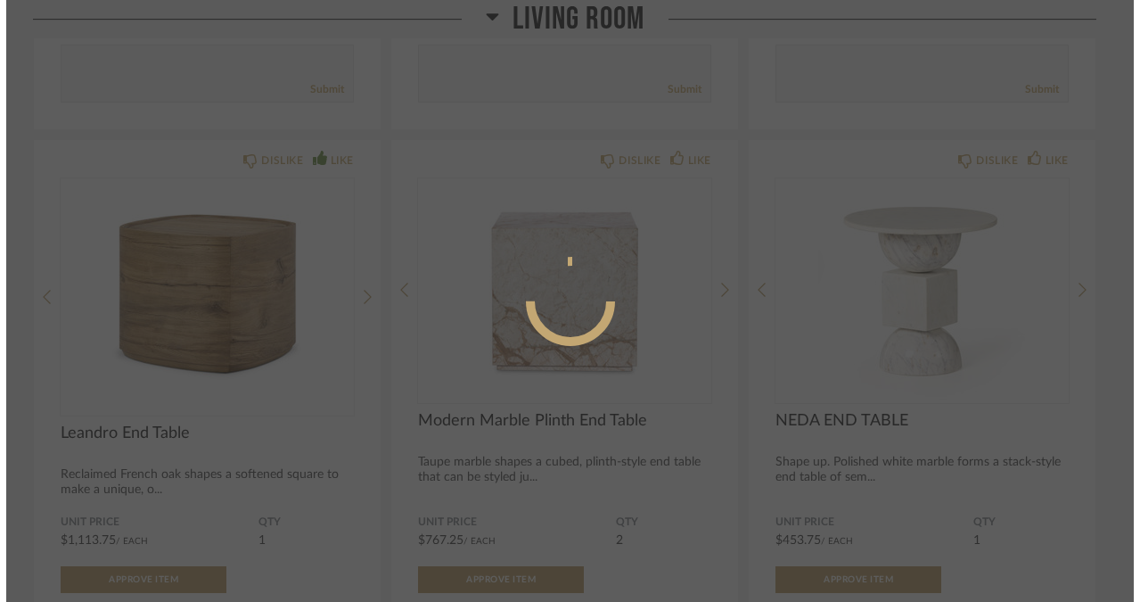
scroll to position [0, 0]
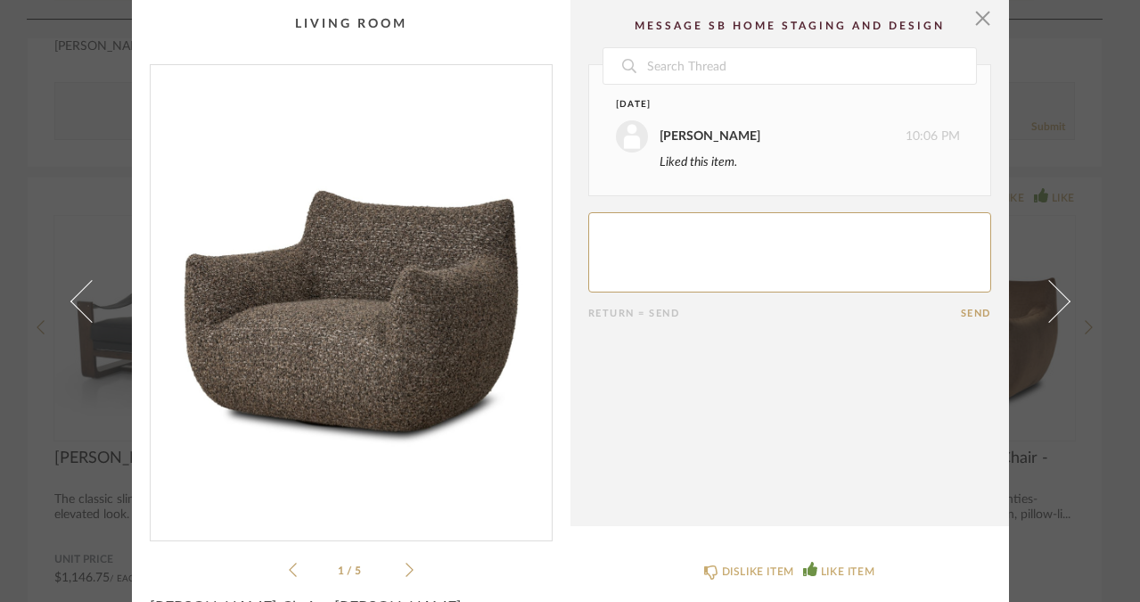
click at [398, 570] on li "1 / 5" at bounding box center [351, 569] width 109 height 21
click at [406, 570] on icon at bounding box center [410, 570] width 8 height 16
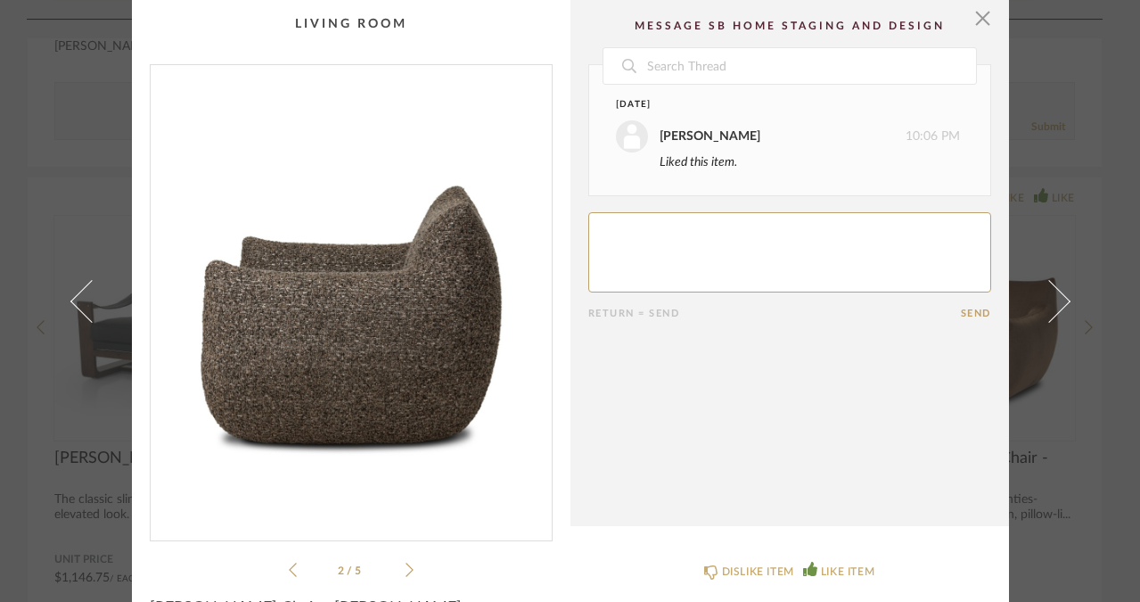
click at [406, 570] on icon at bounding box center [410, 570] width 8 height 16
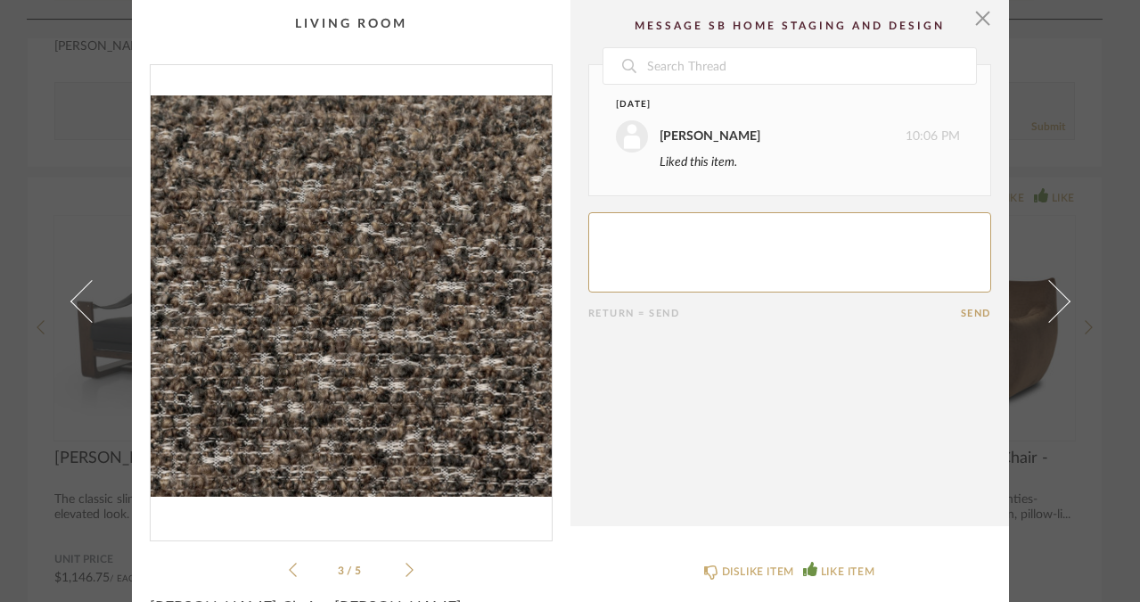
click at [406, 570] on icon at bounding box center [410, 570] width 8 height 16
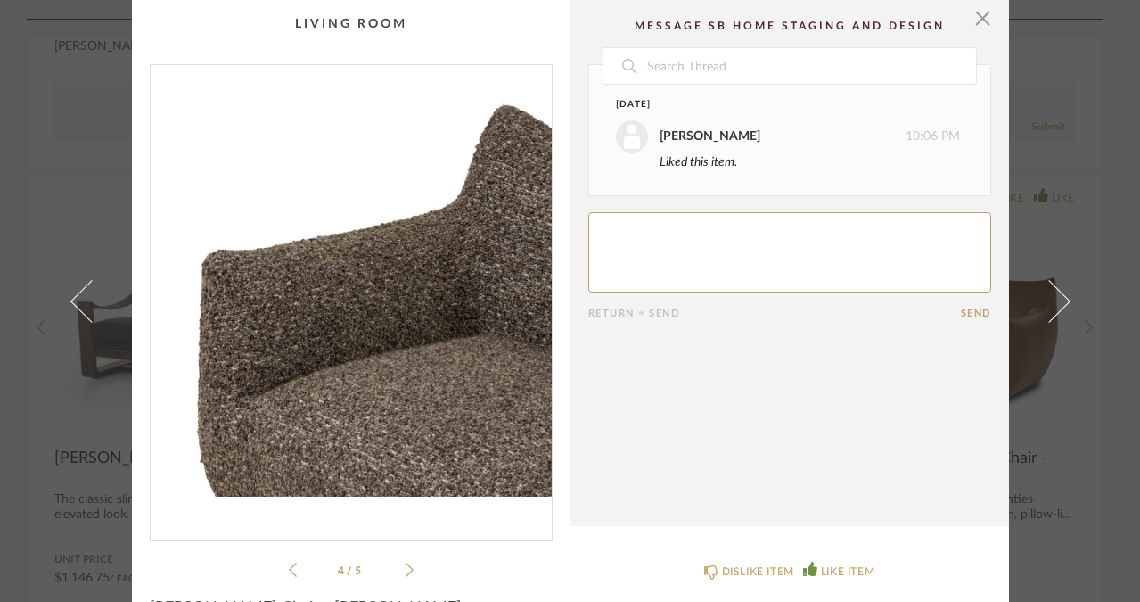
click at [406, 570] on icon at bounding box center [410, 570] width 8 height 16
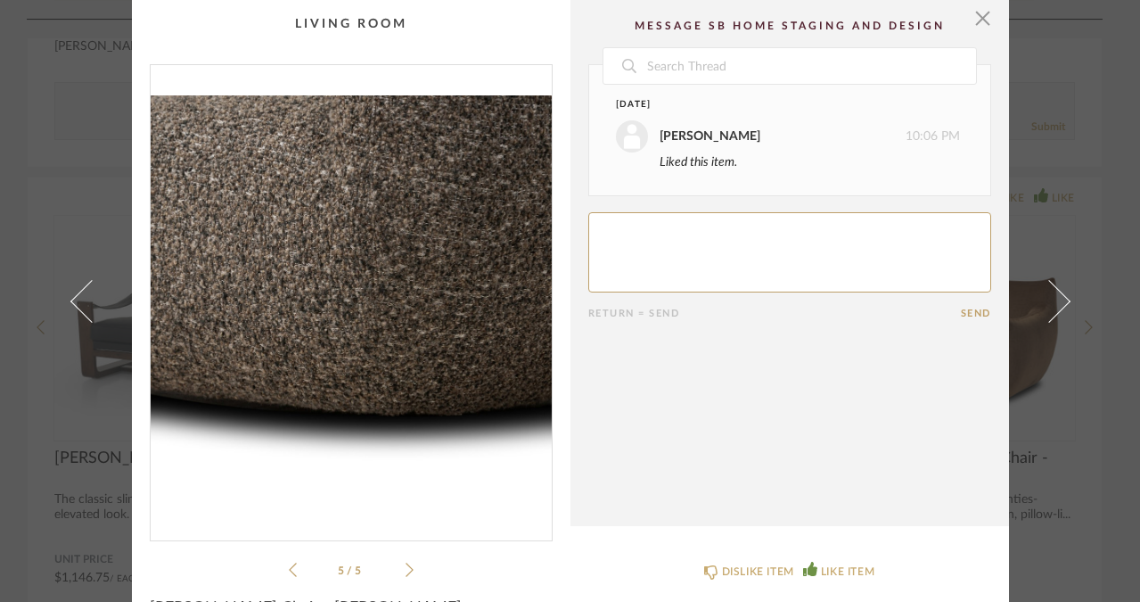
click at [406, 570] on icon at bounding box center [410, 570] width 8 height 16
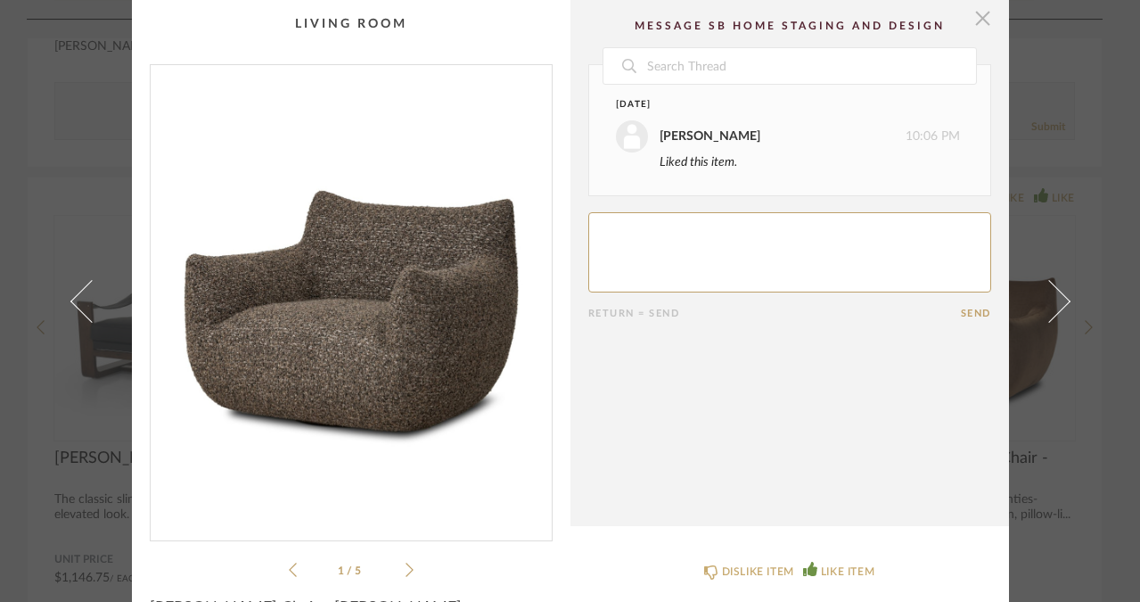
click at [981, 29] on span "button" at bounding box center [984, 18] width 36 height 36
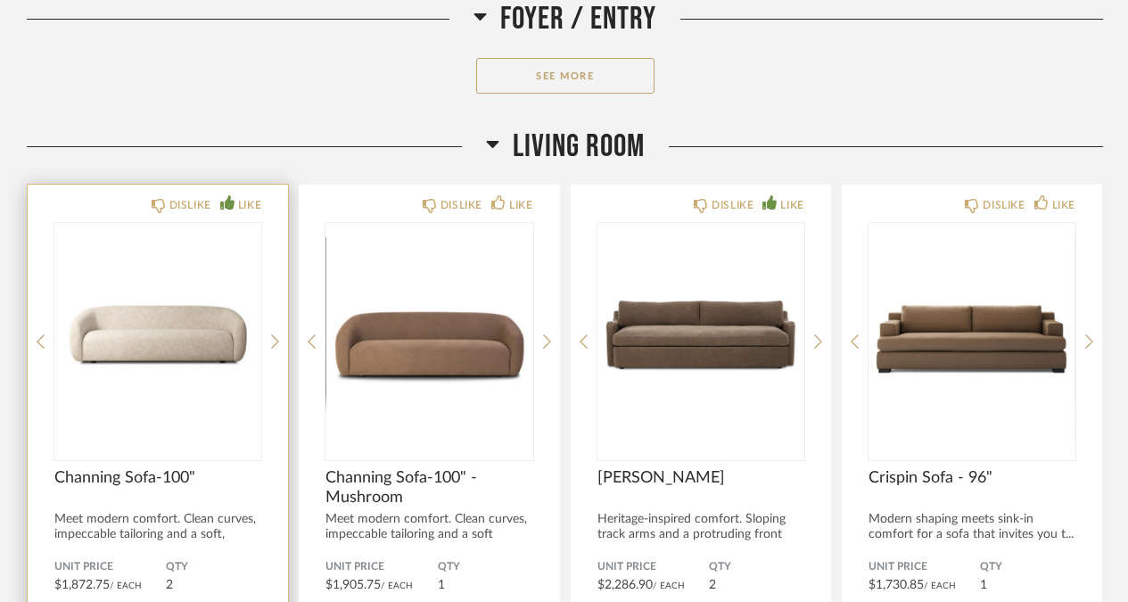
scroll to position [3442, 0]
click at [153, 282] on img "0" at bounding box center [157, 333] width 207 height 223
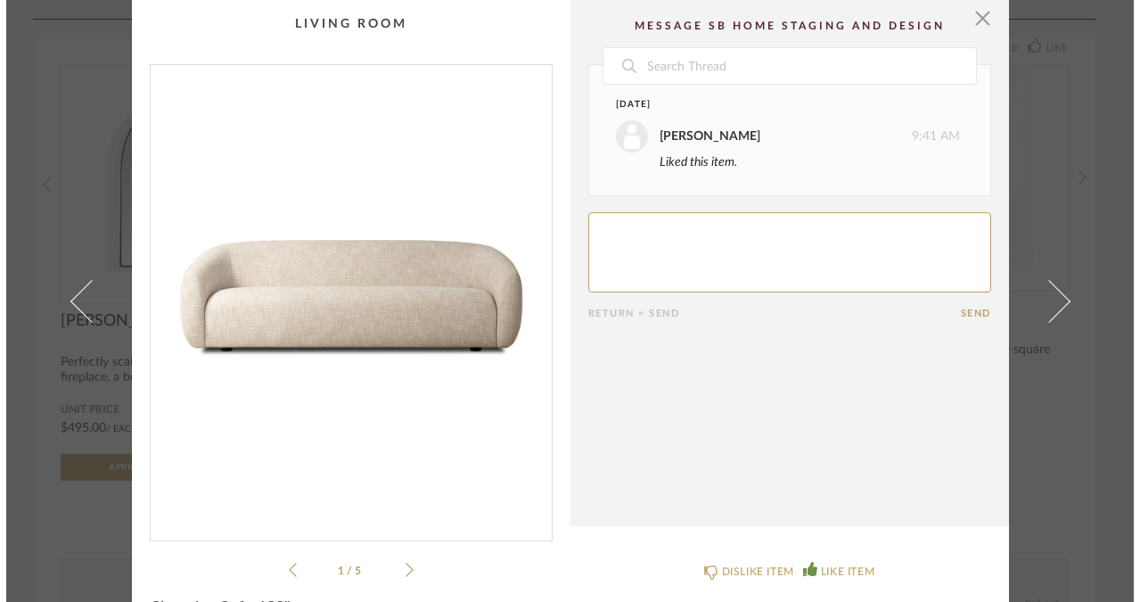
scroll to position [0, 0]
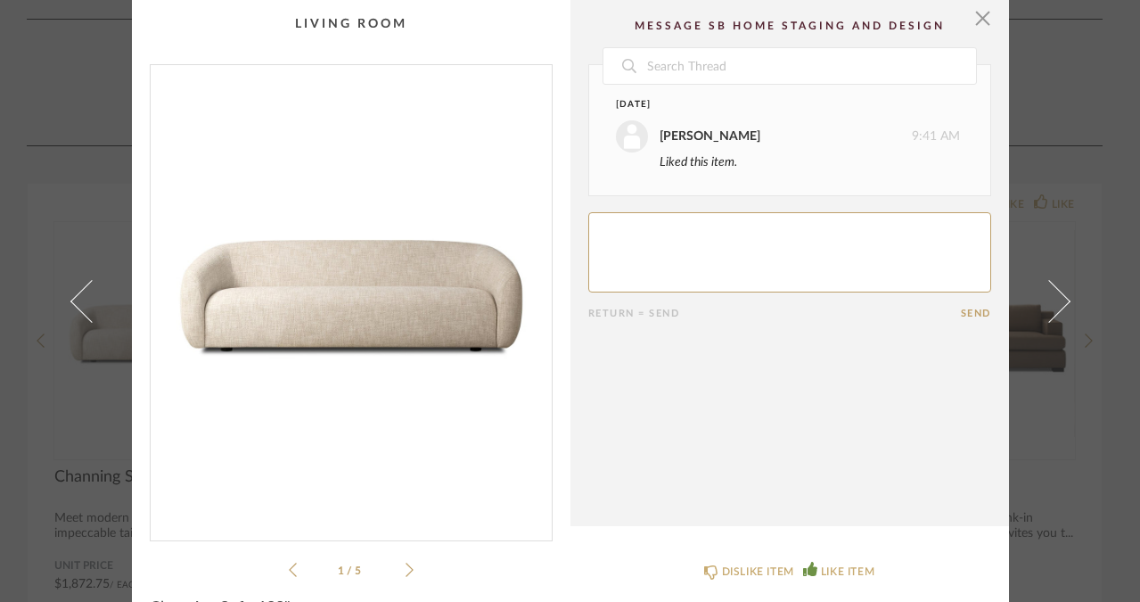
click at [406, 567] on icon at bounding box center [410, 570] width 8 height 16
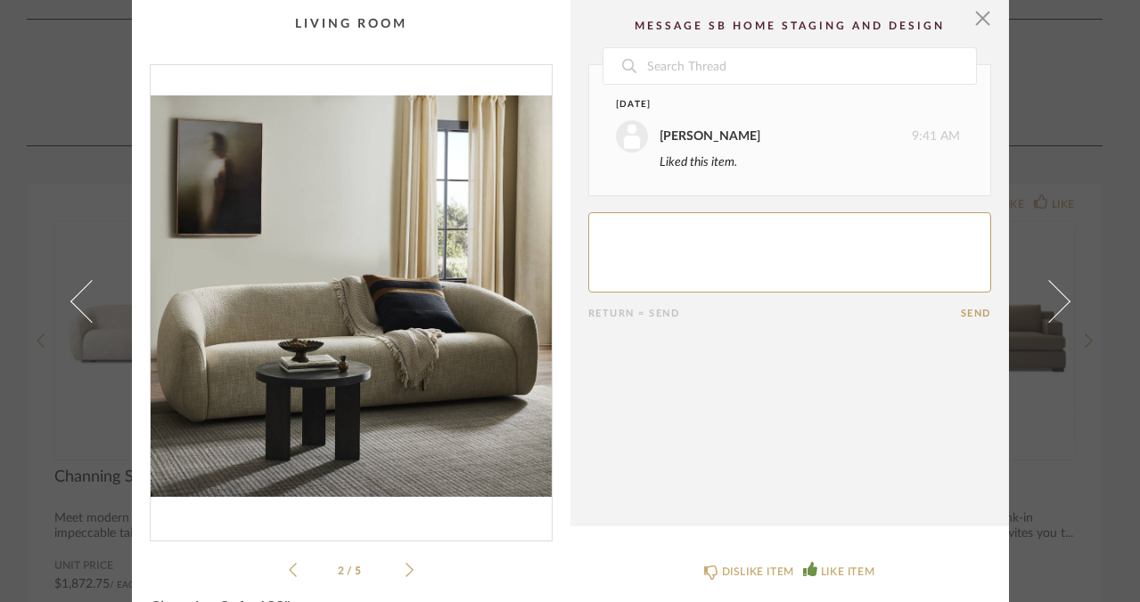
click at [406, 567] on icon at bounding box center [410, 570] width 8 height 16
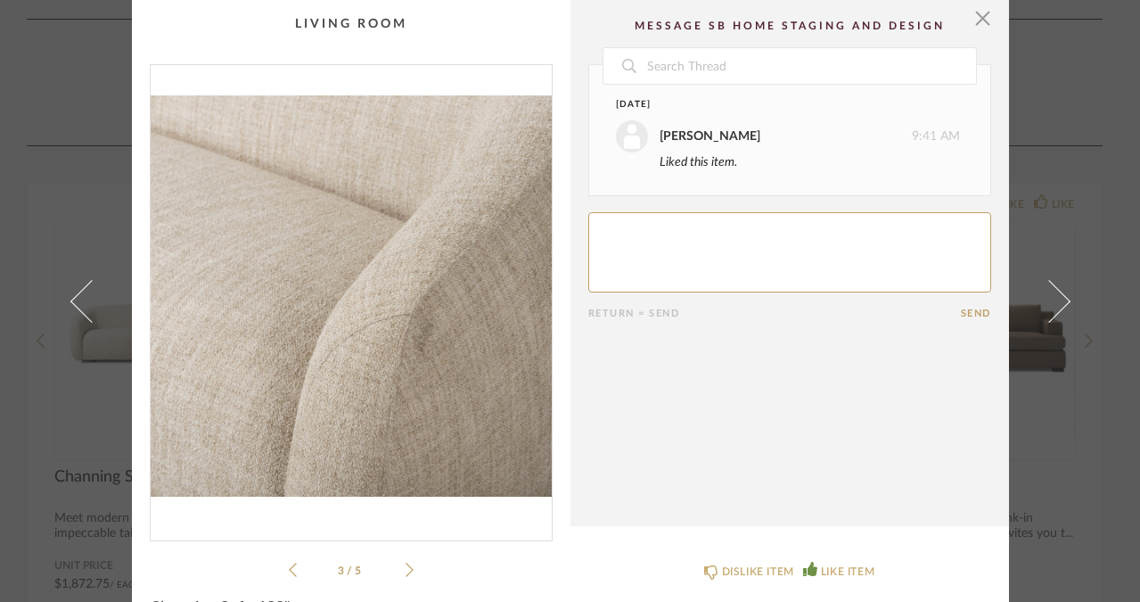
click at [406, 567] on icon at bounding box center [410, 570] width 8 height 16
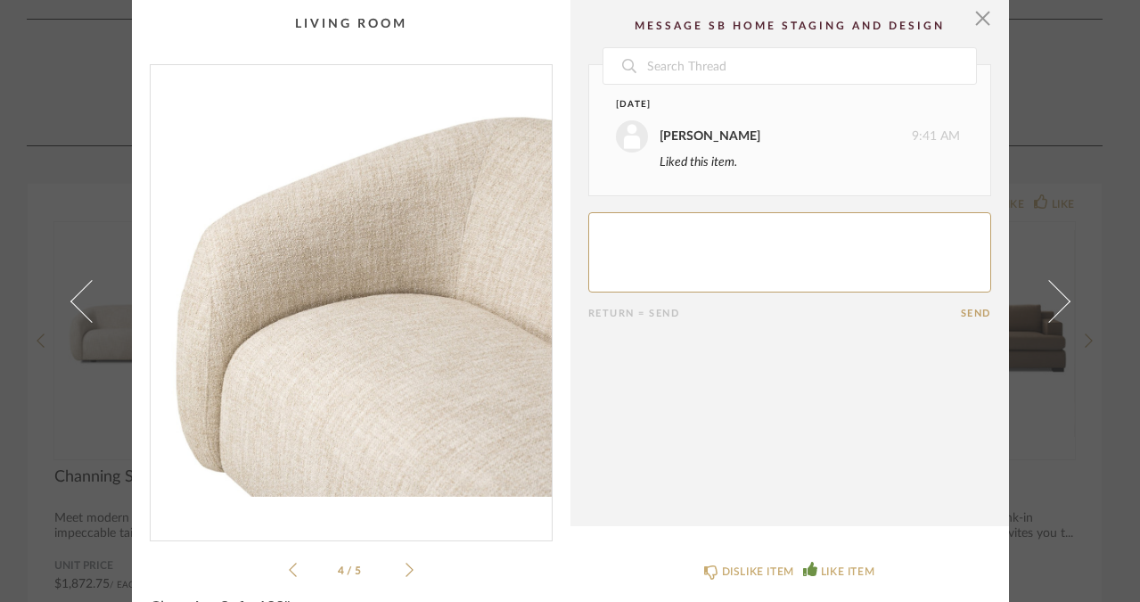
click at [406, 567] on icon at bounding box center [410, 570] width 8 height 16
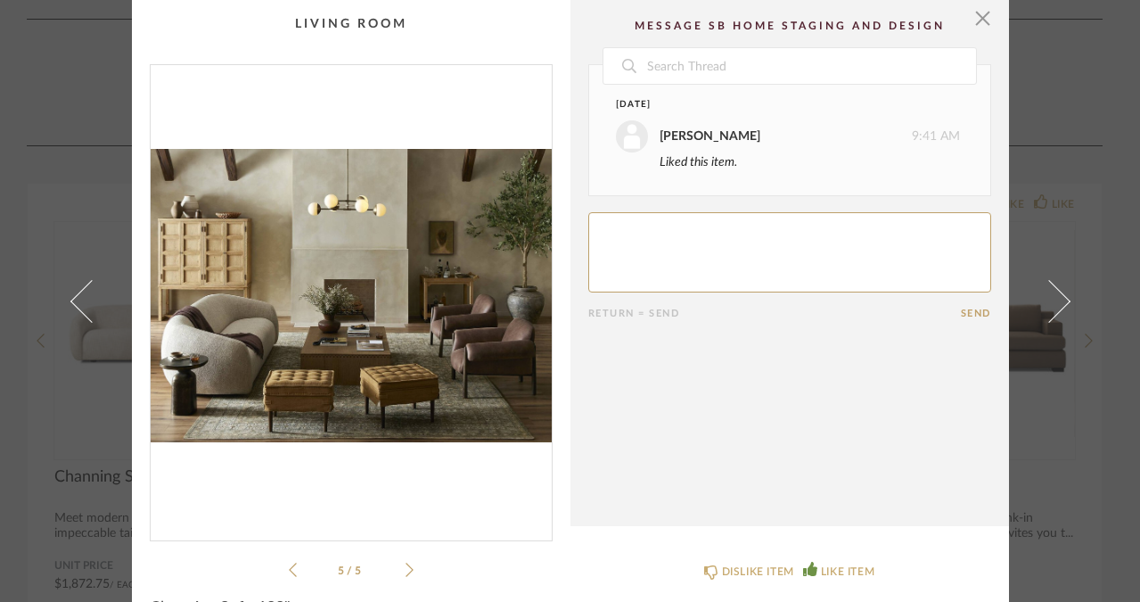
click at [289, 572] on icon at bounding box center [293, 570] width 8 height 16
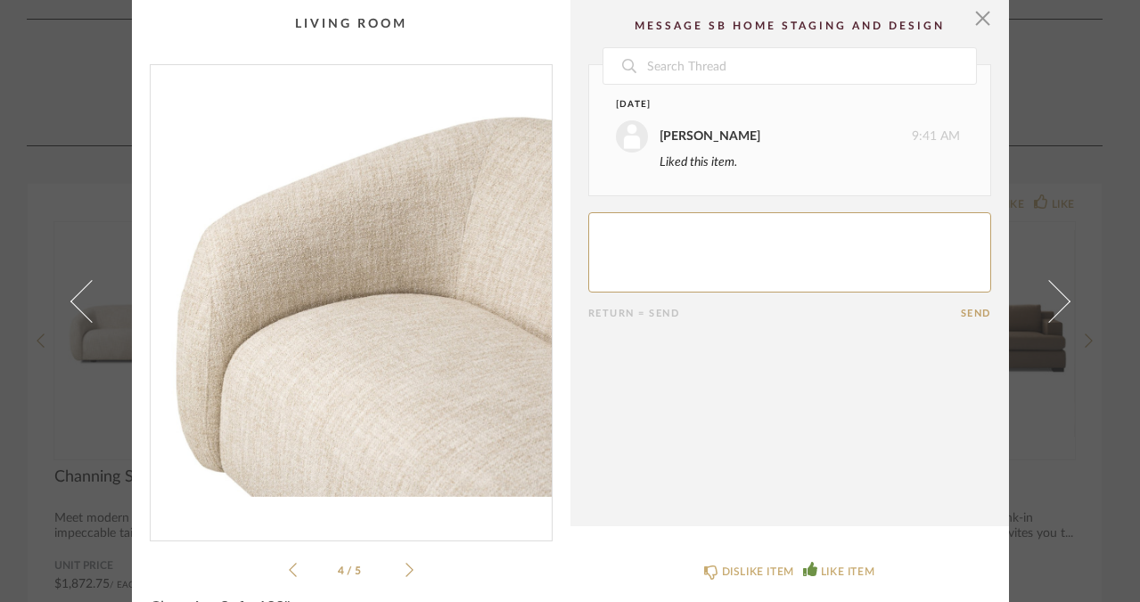
click at [289, 572] on icon at bounding box center [293, 570] width 8 height 16
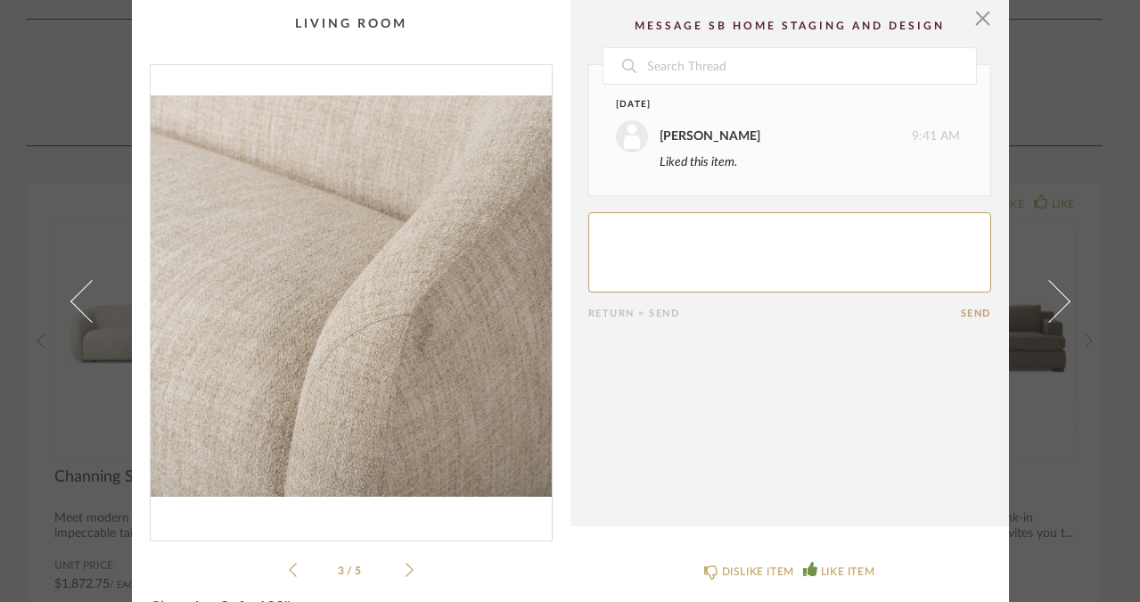
click at [289, 572] on icon at bounding box center [293, 570] width 8 height 16
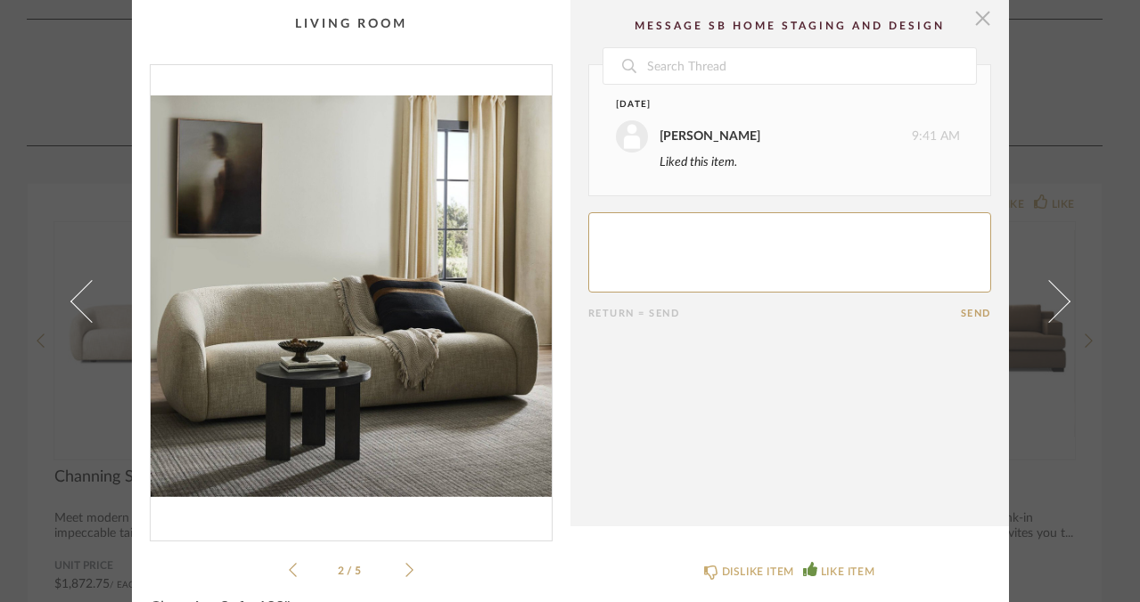
click at [979, 17] on span "button" at bounding box center [984, 18] width 36 height 36
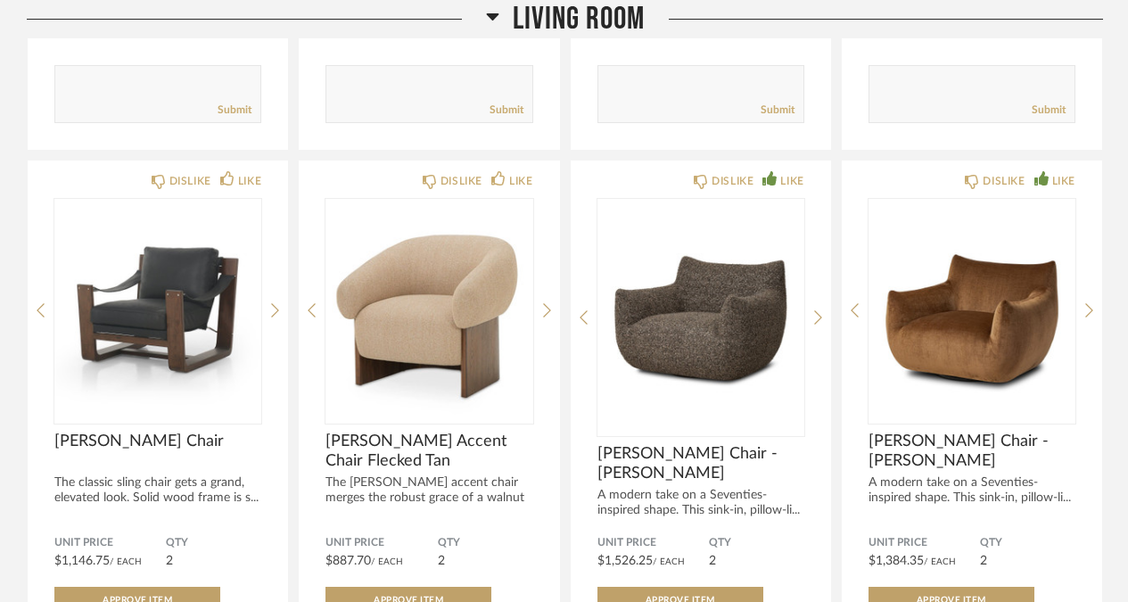
scroll to position [7853, 0]
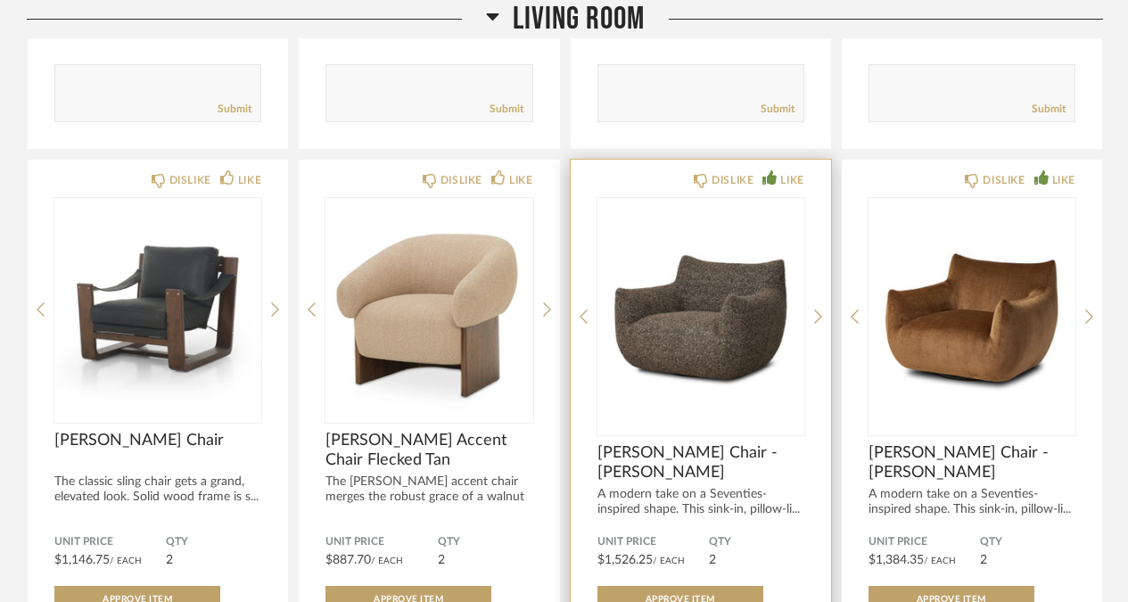
click at [776, 334] on img "0" at bounding box center [700, 309] width 207 height 223
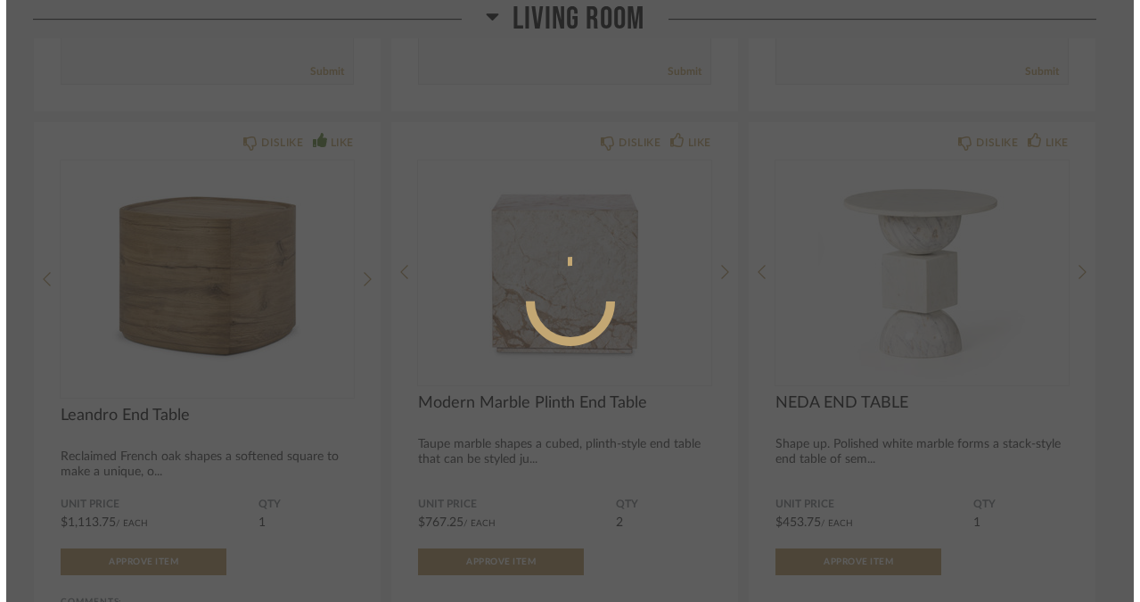
scroll to position [0, 0]
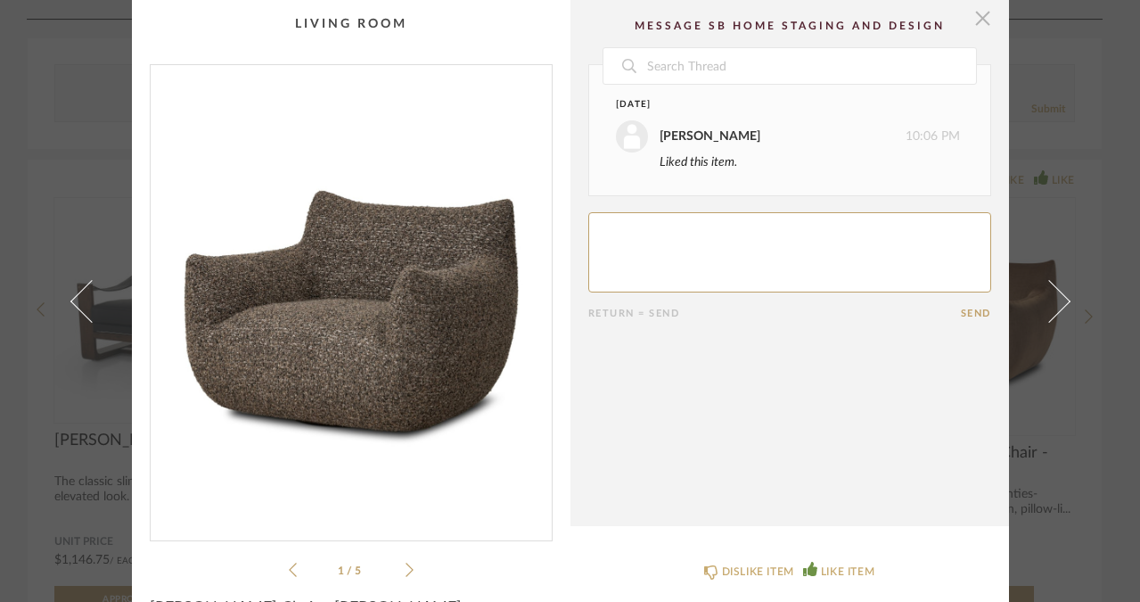
click at [976, 14] on span "button" at bounding box center [984, 18] width 36 height 36
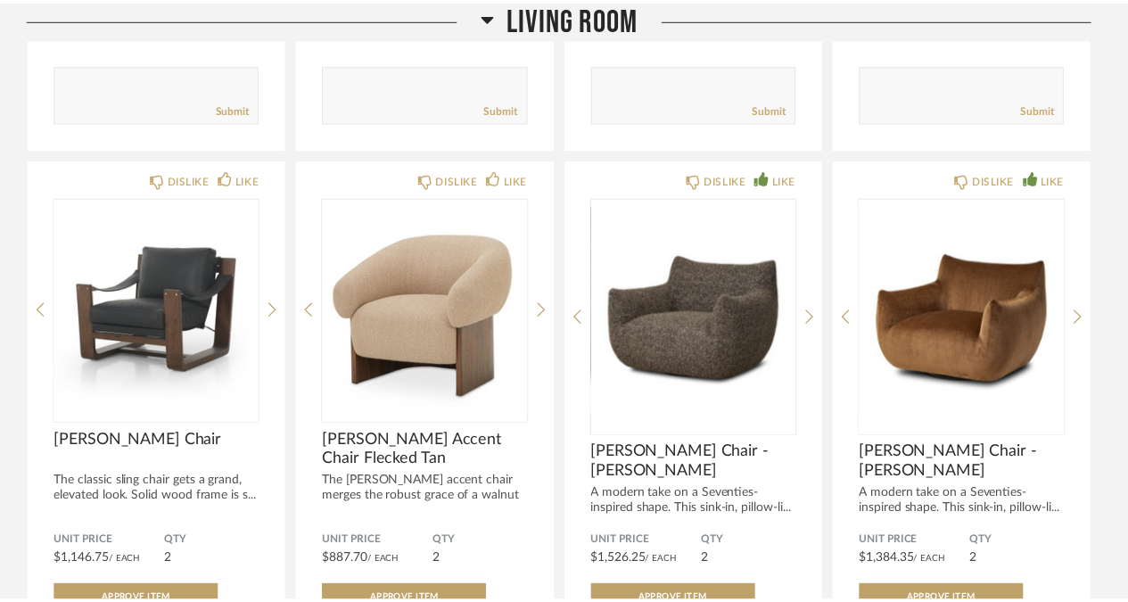
scroll to position [7853, 0]
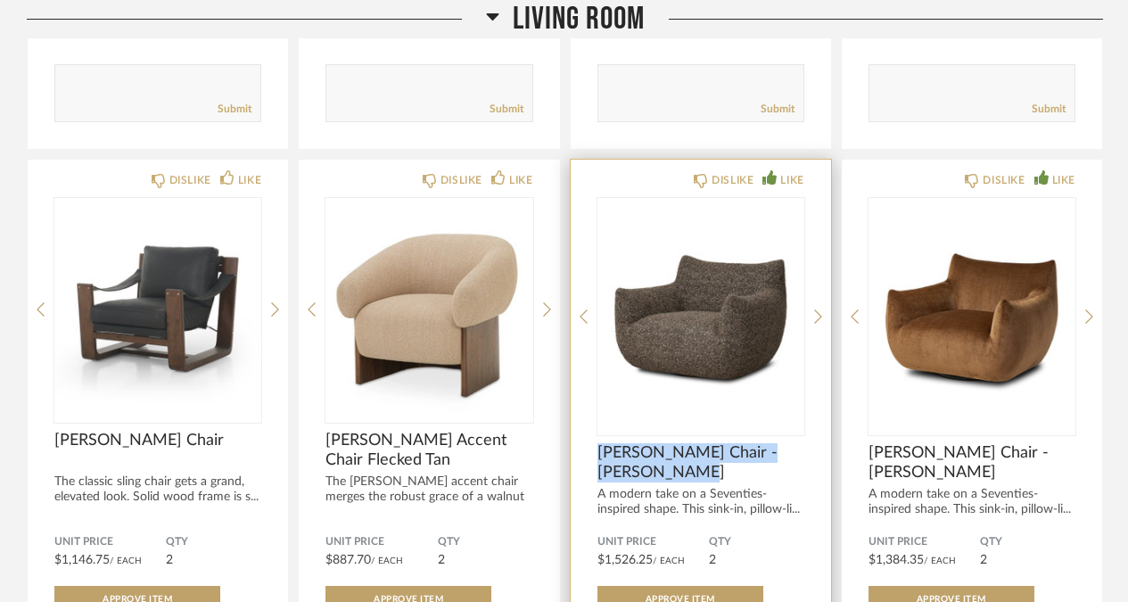
drag, startPoint x: 659, startPoint y: 445, endPoint x: 588, endPoint y: 424, distance: 73.6
click at [588, 424] on div "DISLIKE LIKE [PERSON_NAME] Chair - [PERSON_NAME] A modern take on a Seventies-i…" at bounding box center [701, 468] width 260 height 616
copy span "[PERSON_NAME] Chair - [PERSON_NAME]"
